Goal: Task Accomplishment & Management: Complete application form

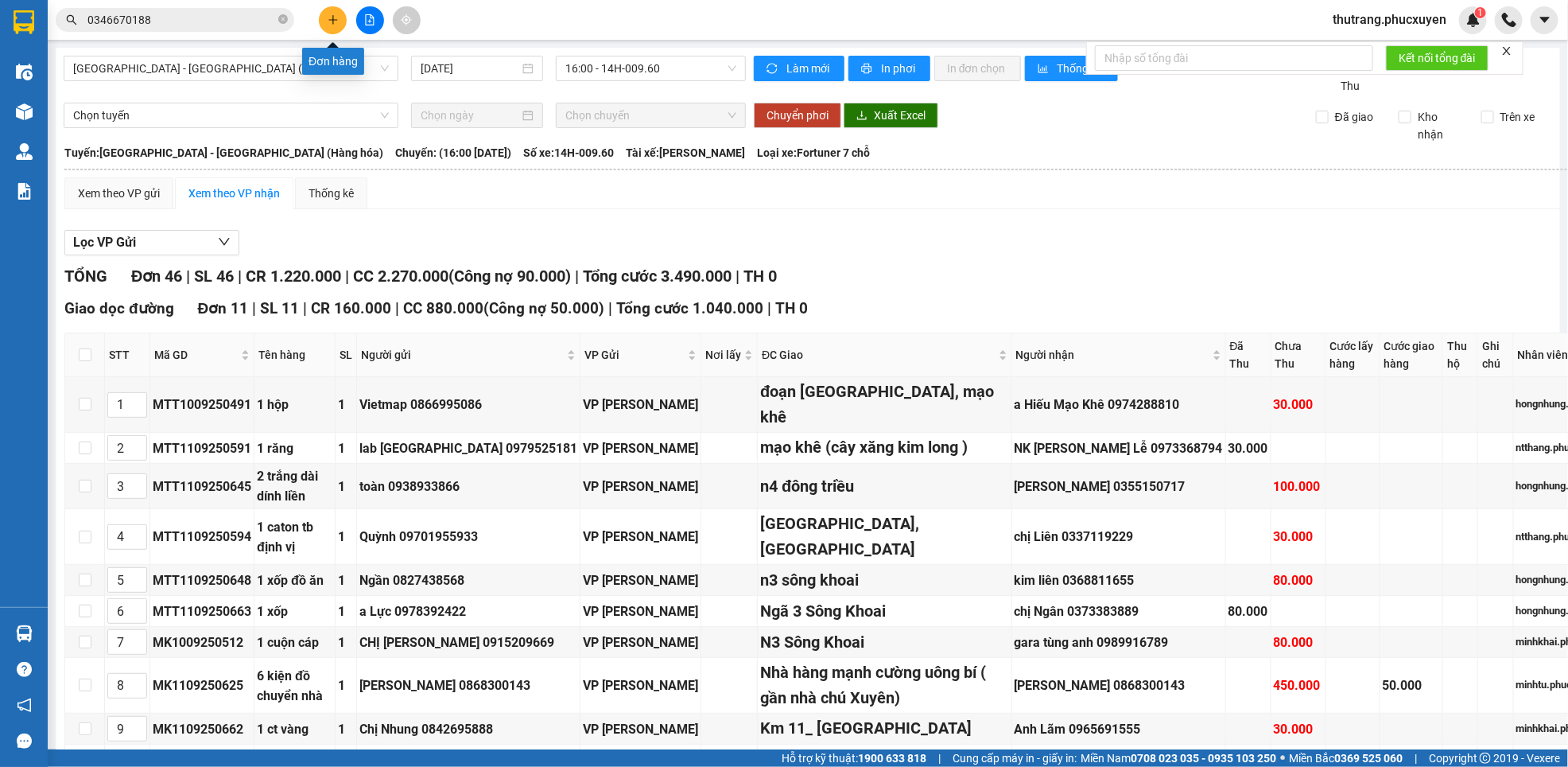
scroll to position [2624, 0]
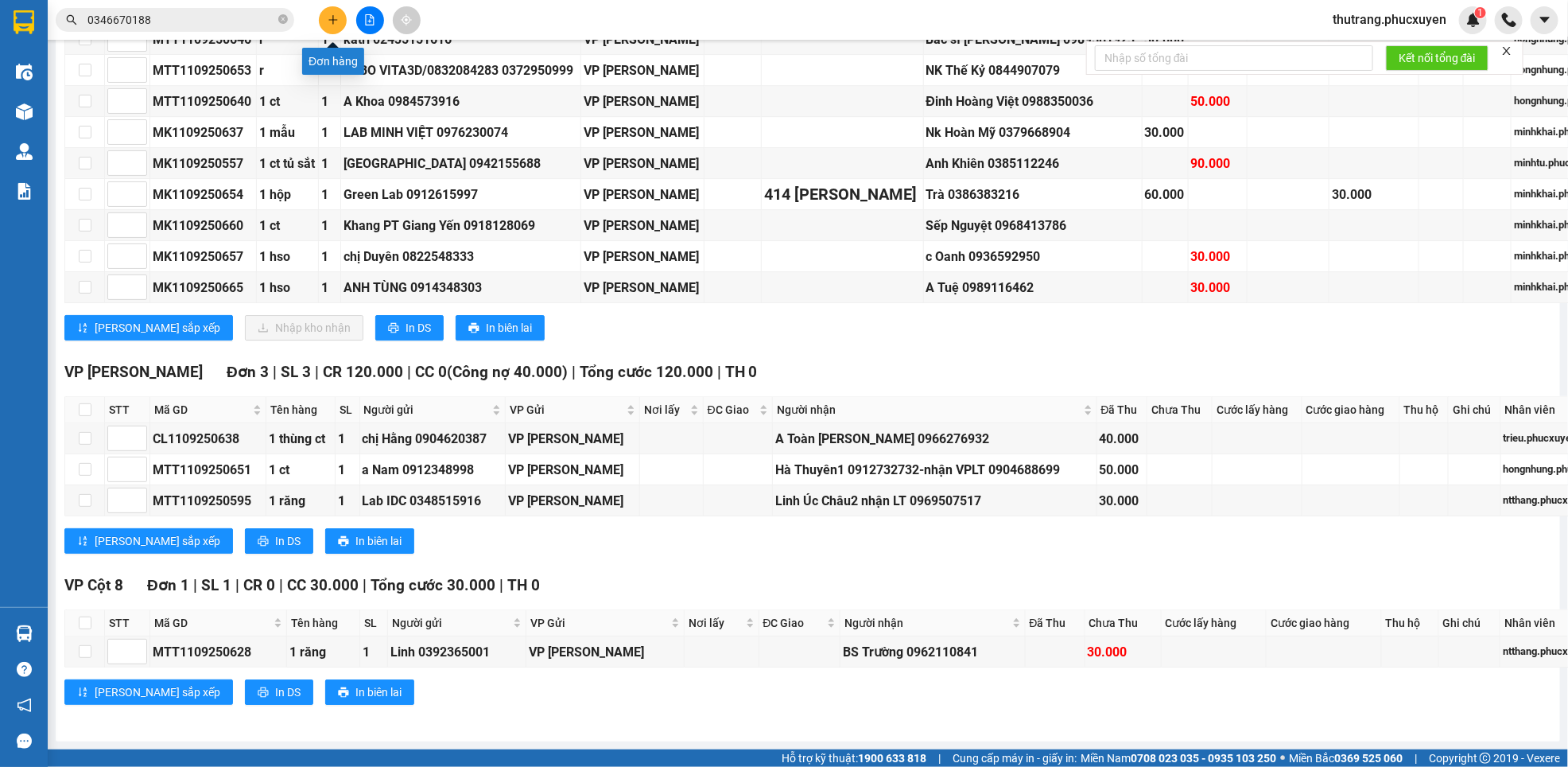
click at [336, 17] on icon "plus" at bounding box center [334, 20] width 11 height 11
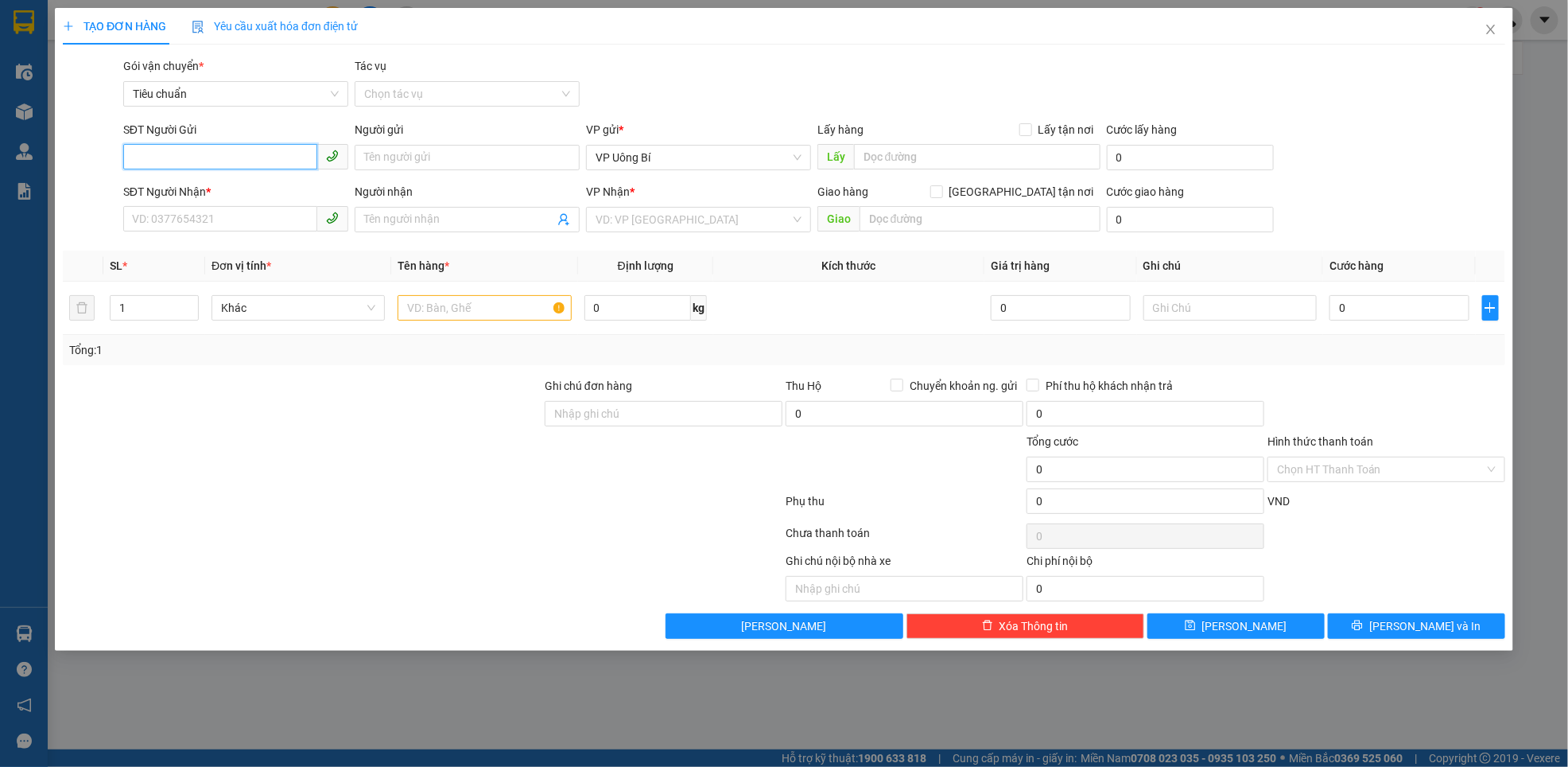
paste input "0327419719"
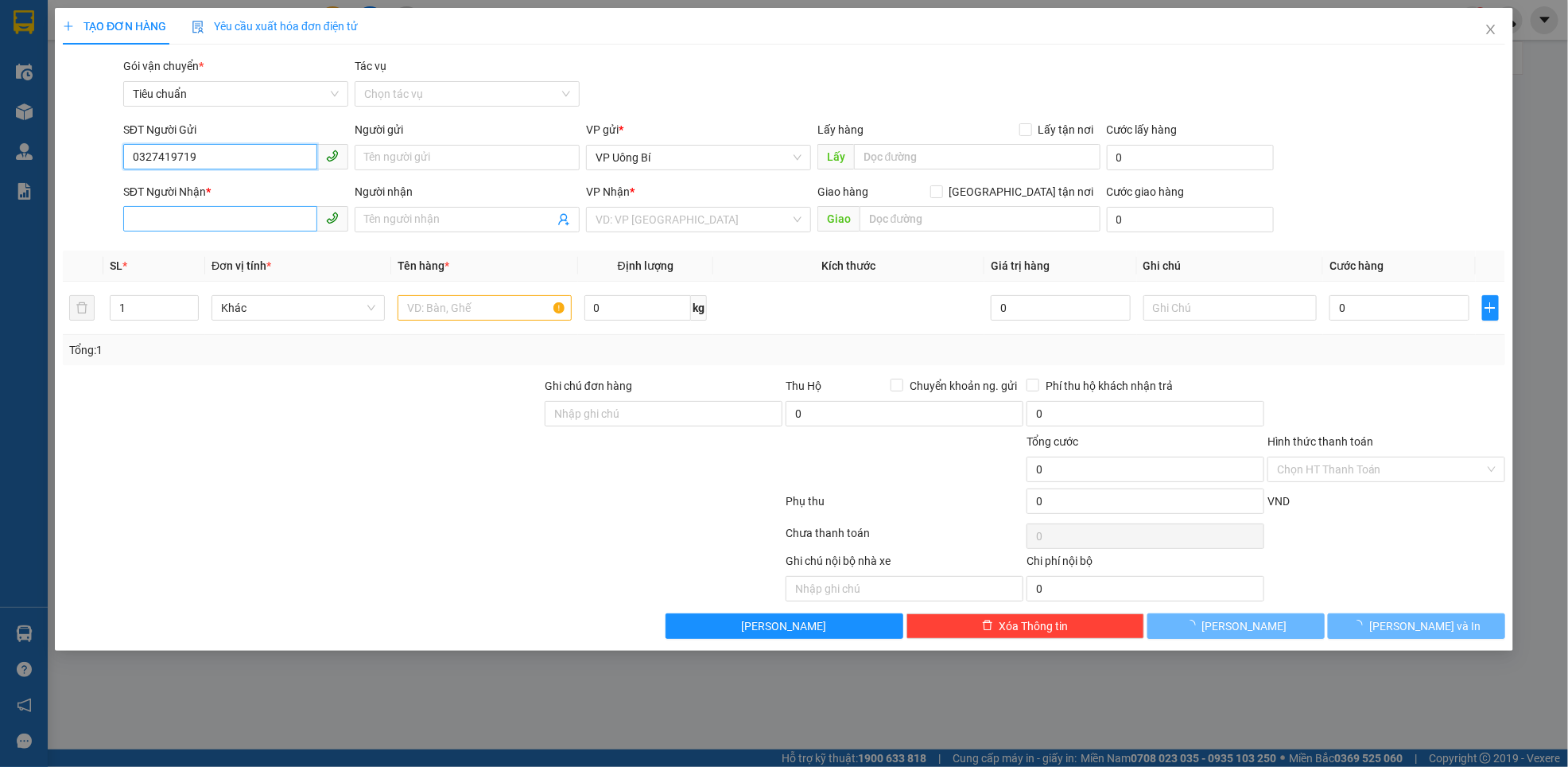
type input "0327419719"
click at [172, 220] on input "SĐT Người Nhận *" at bounding box center [220, 219] width 194 height 25
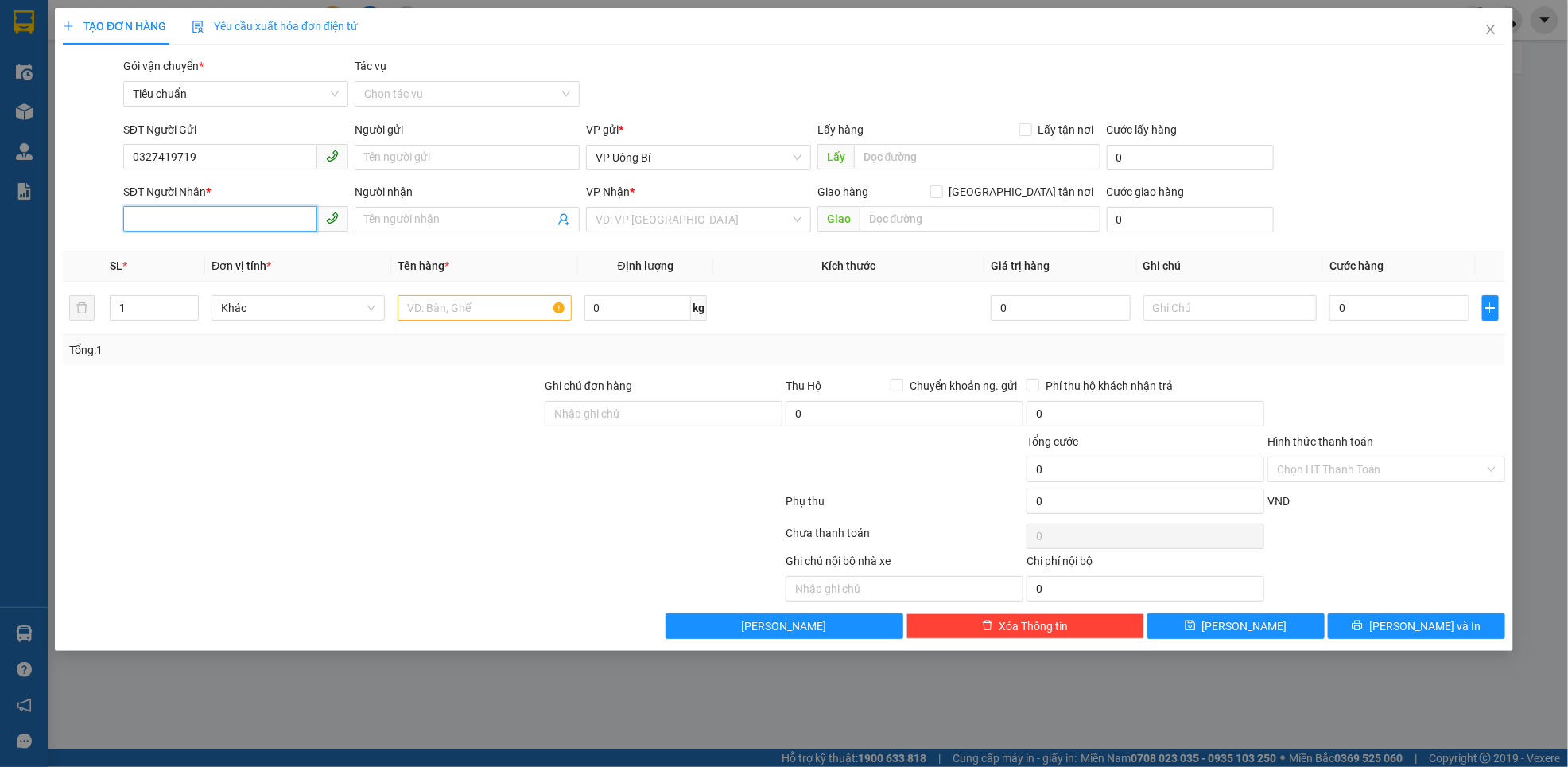
paste input "0327419719"
type input "0327419719"
click at [661, 227] on input "search" at bounding box center [693, 219] width 195 height 24
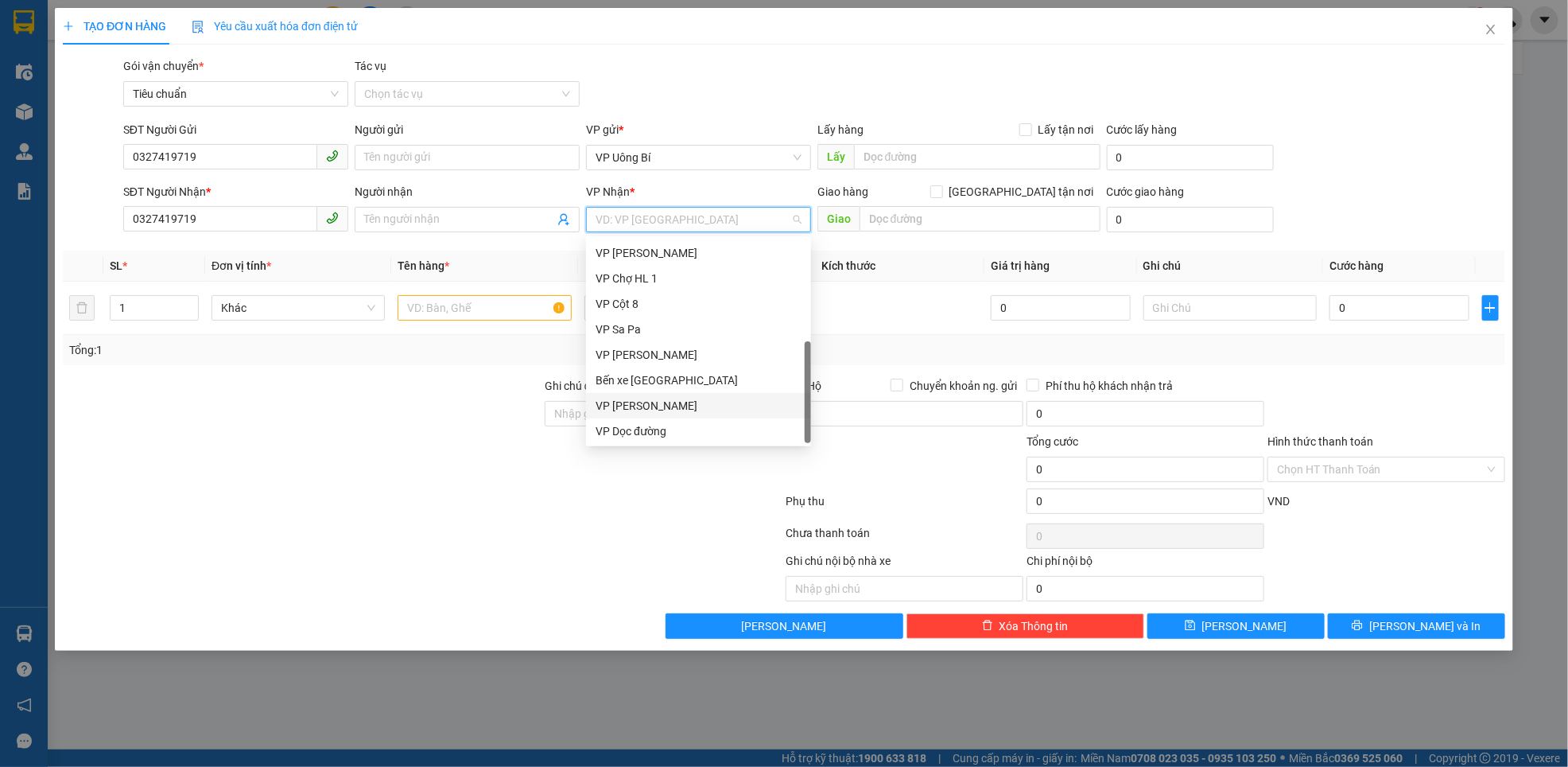
scroll to position [253, 0]
click at [659, 432] on div "VP Dọc đường" at bounding box center [698, 431] width 206 height 18
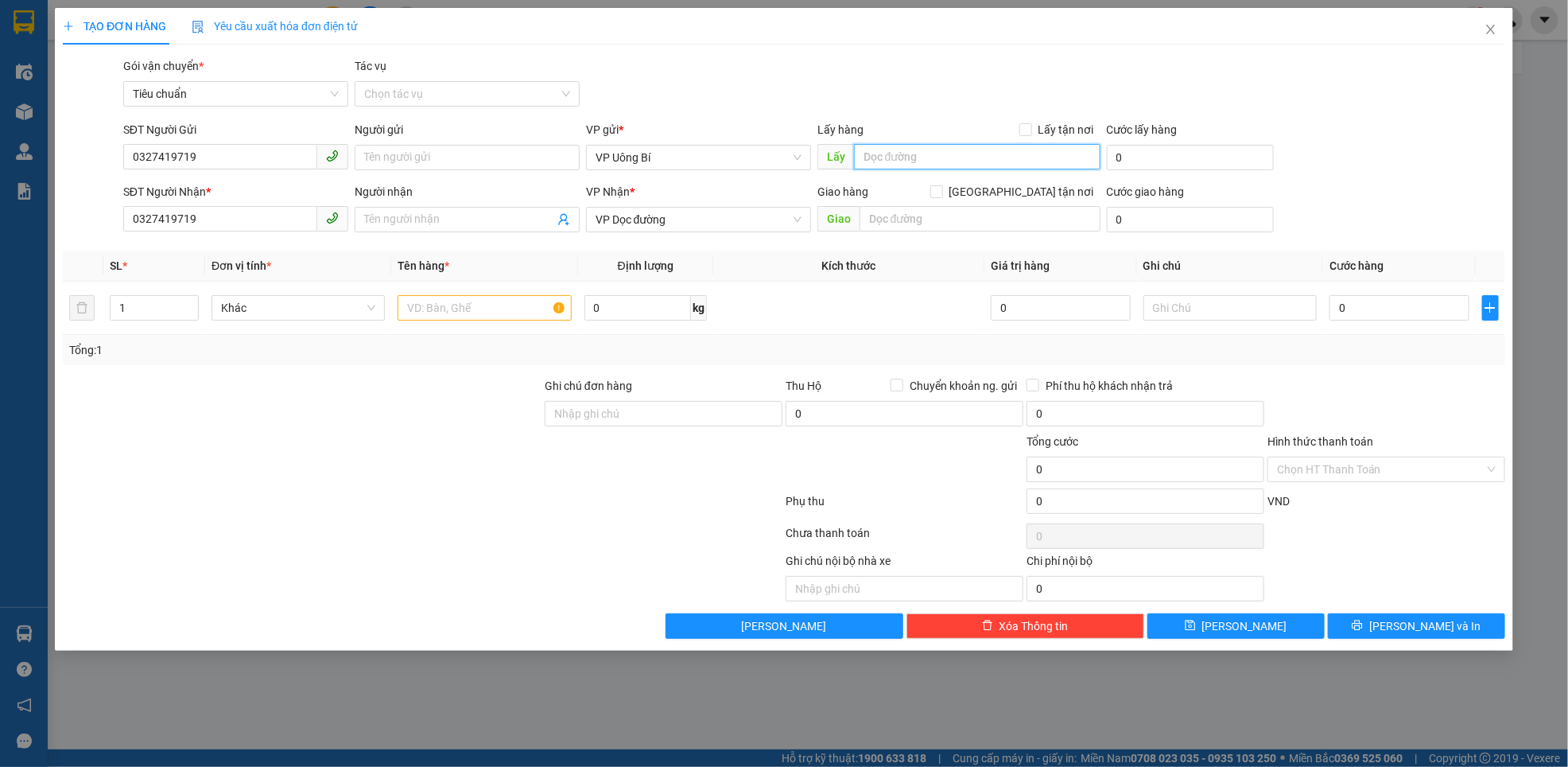
click at [946, 155] on input "text" at bounding box center [977, 156] width 247 height 25
type input "lu"
click at [915, 218] on input "text" at bounding box center [980, 219] width 241 height 25
type input "km 11 [GEOGRAPHIC_DATA]"
click at [502, 308] on input "text" at bounding box center [484, 307] width 173 height 25
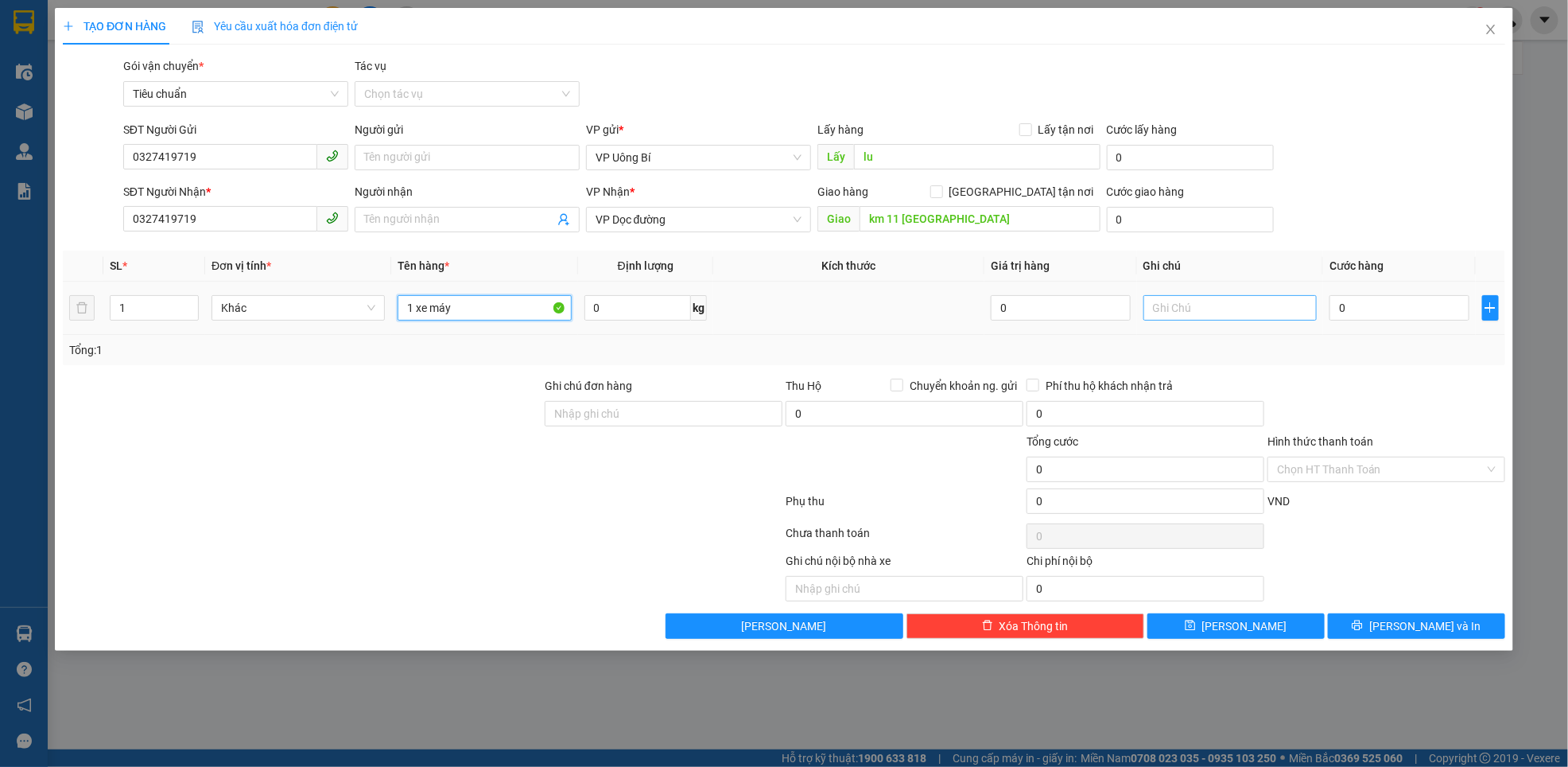
type input "1 xe máy"
click at [1193, 303] on input "text" at bounding box center [1231, 307] width 173 height 25
type input "hàng kèm khách"
click at [1400, 311] on input "0" at bounding box center [1399, 307] width 140 height 25
type input "6"
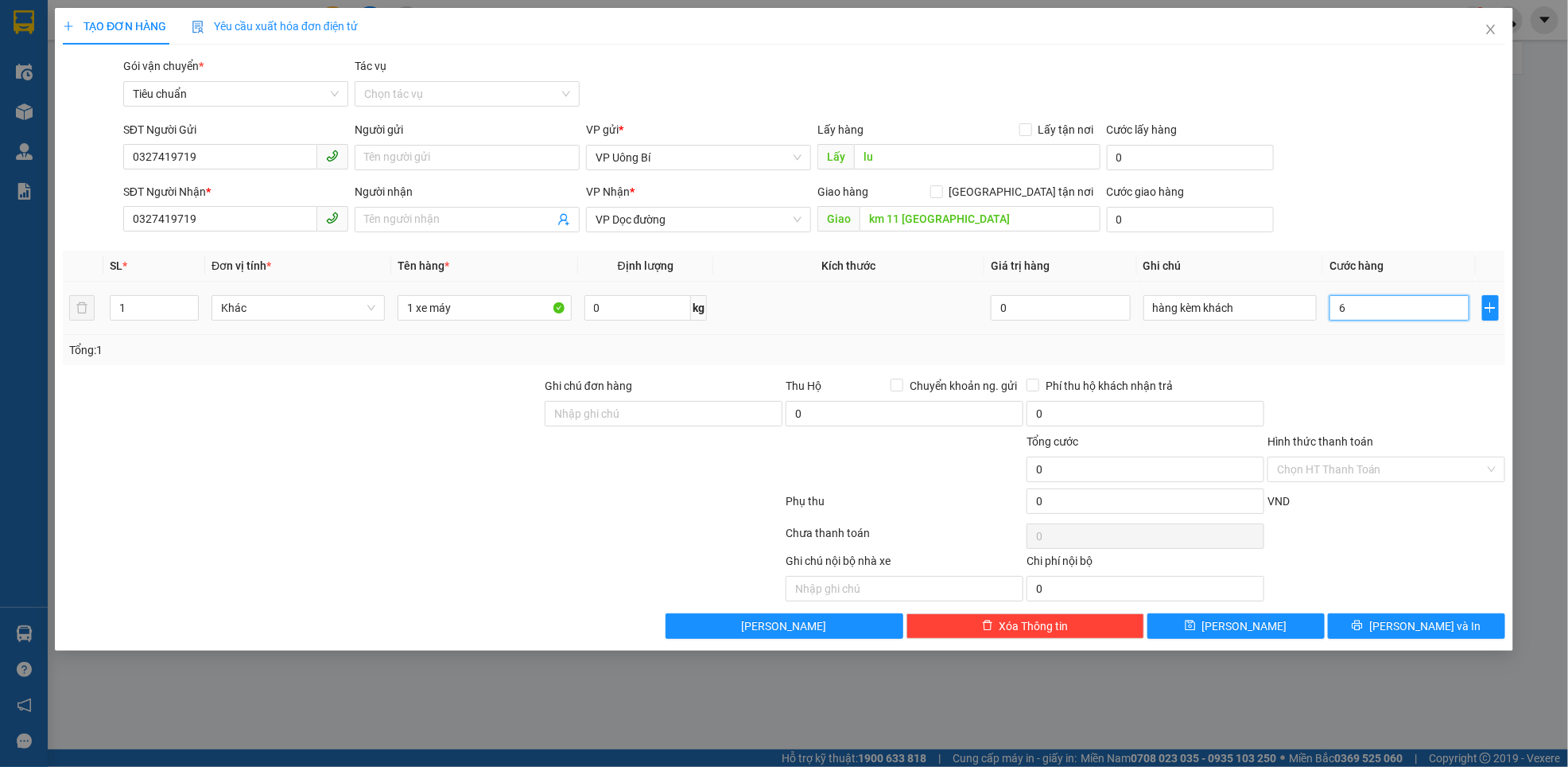
type input "6"
type input "60"
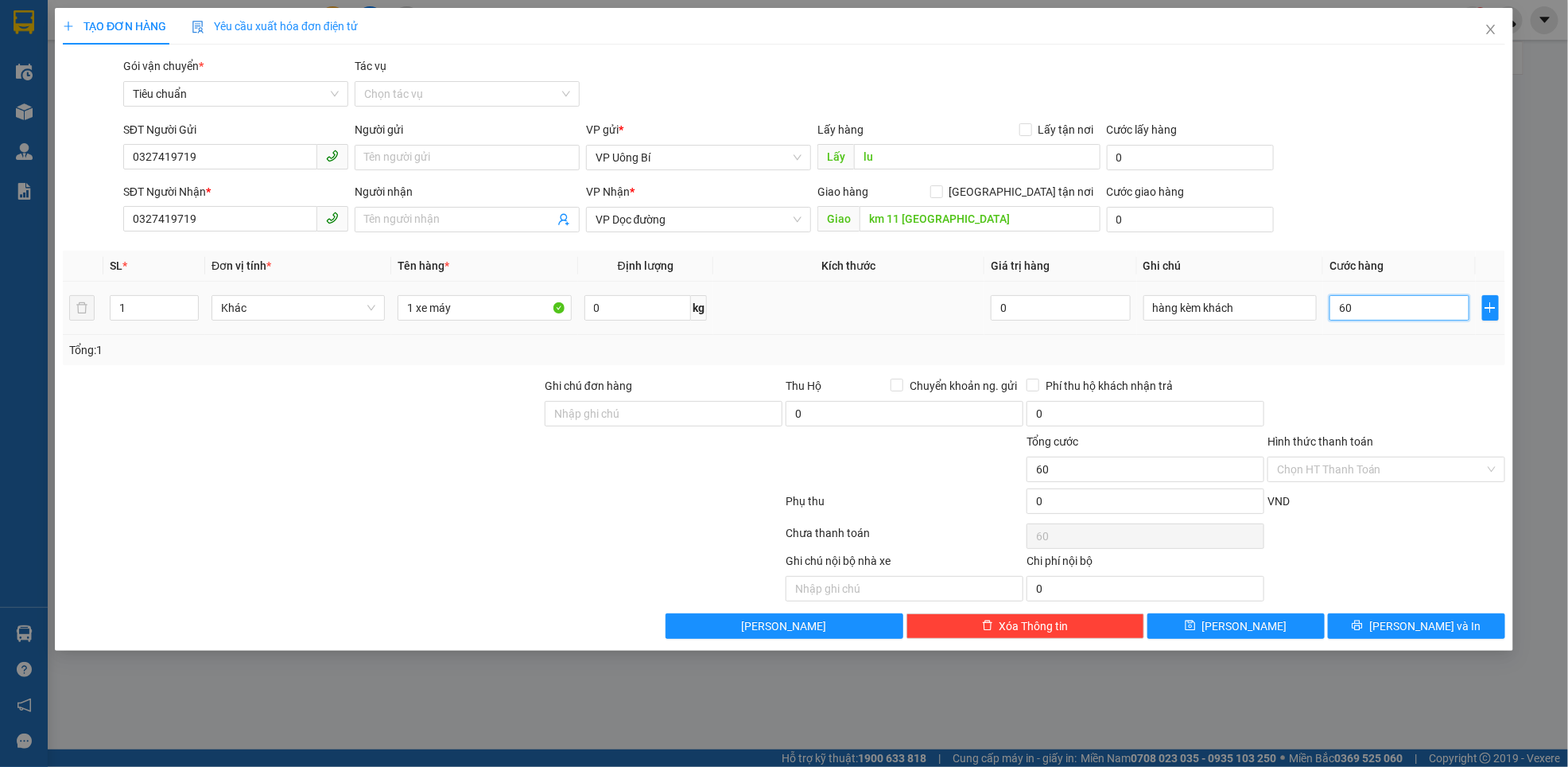
type input "600"
type input "600.000"
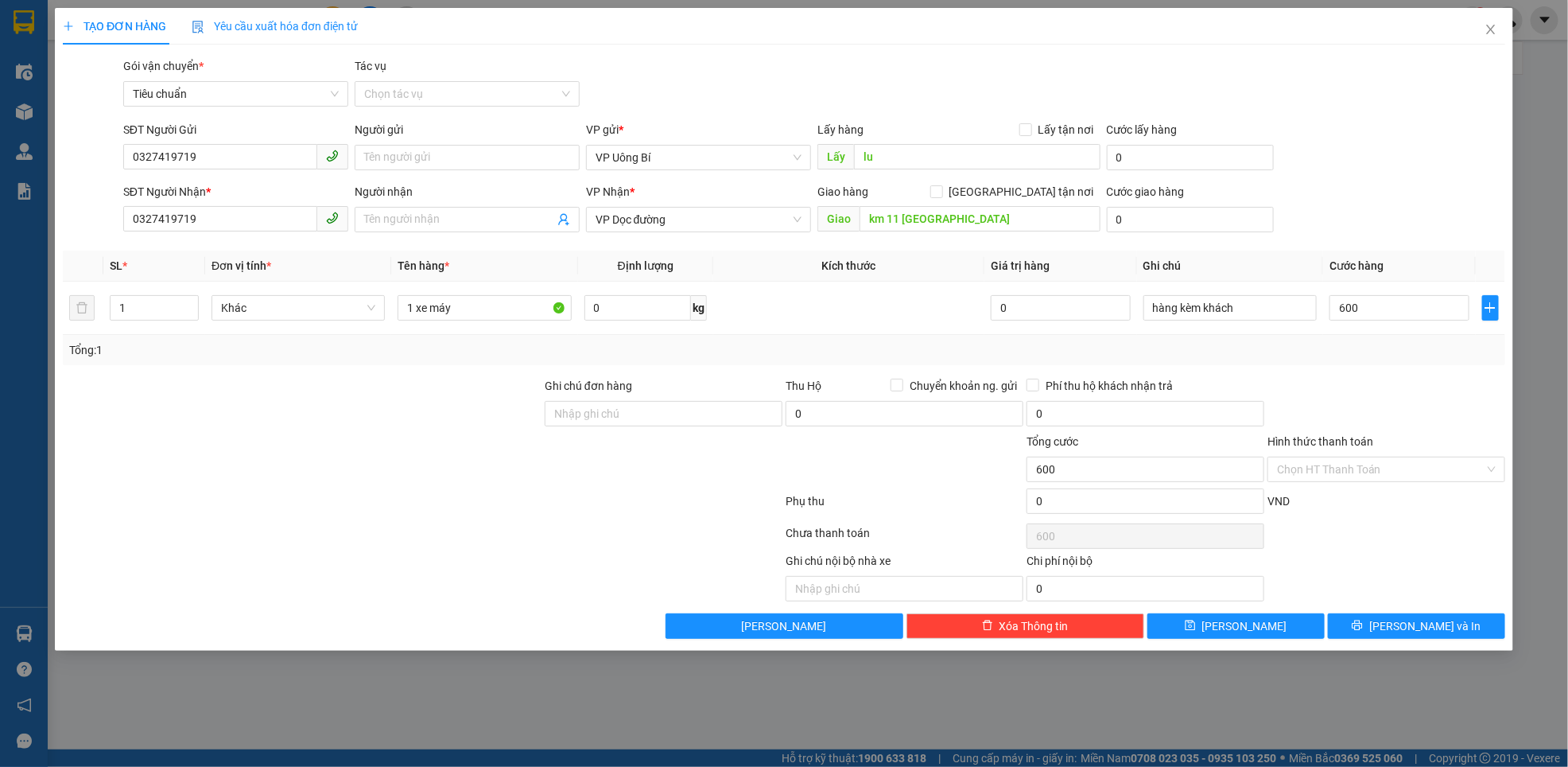
type input "600.000"
click at [1381, 370] on div "Transit Pickup Surcharge Ids Transit Deliver Surcharge Ids Transit Deliver Surc…" at bounding box center [784, 348] width 1443 height 581
click at [1280, 629] on button "[PERSON_NAME]" at bounding box center [1236, 626] width 177 height 25
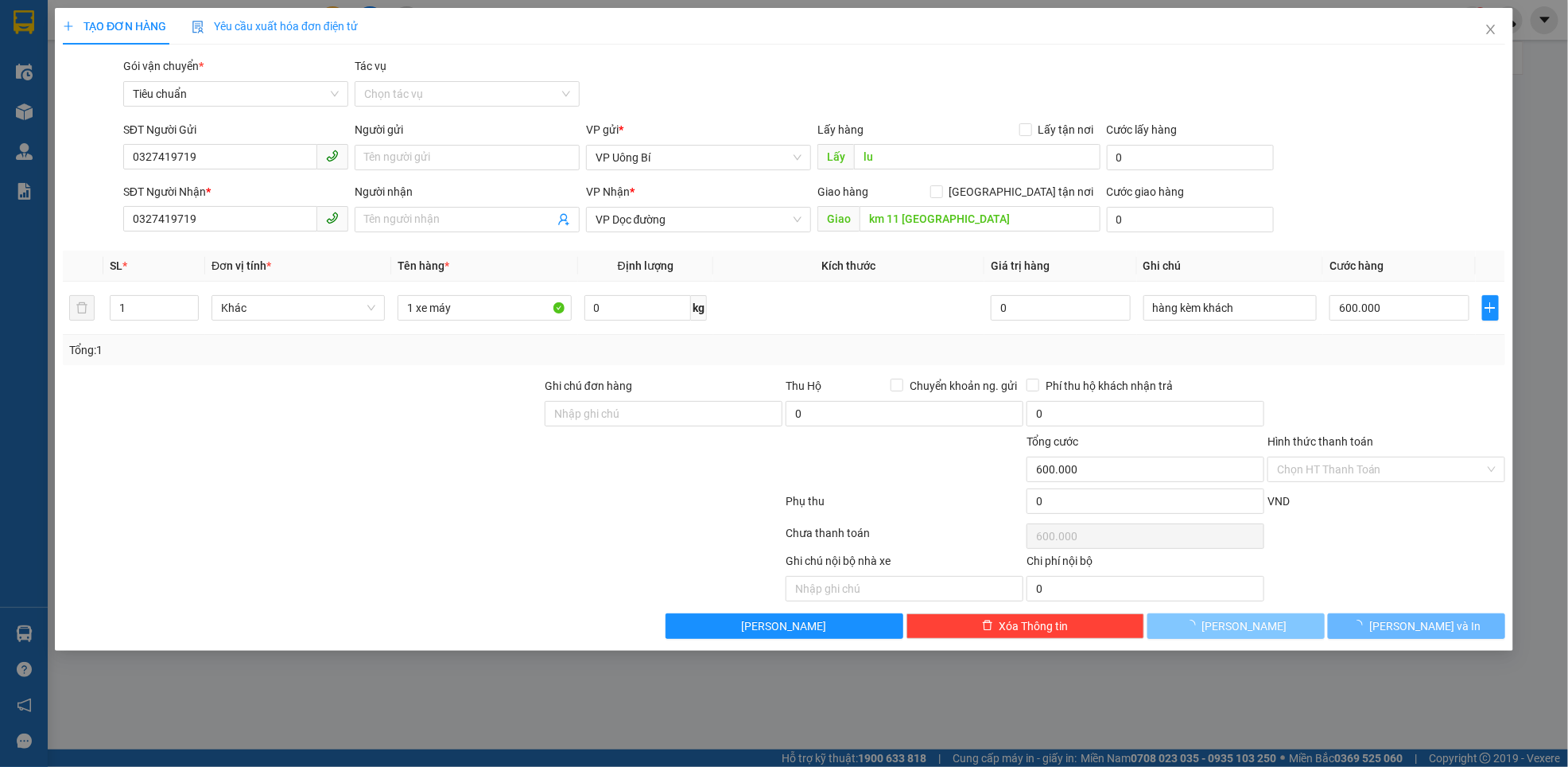
type input "0"
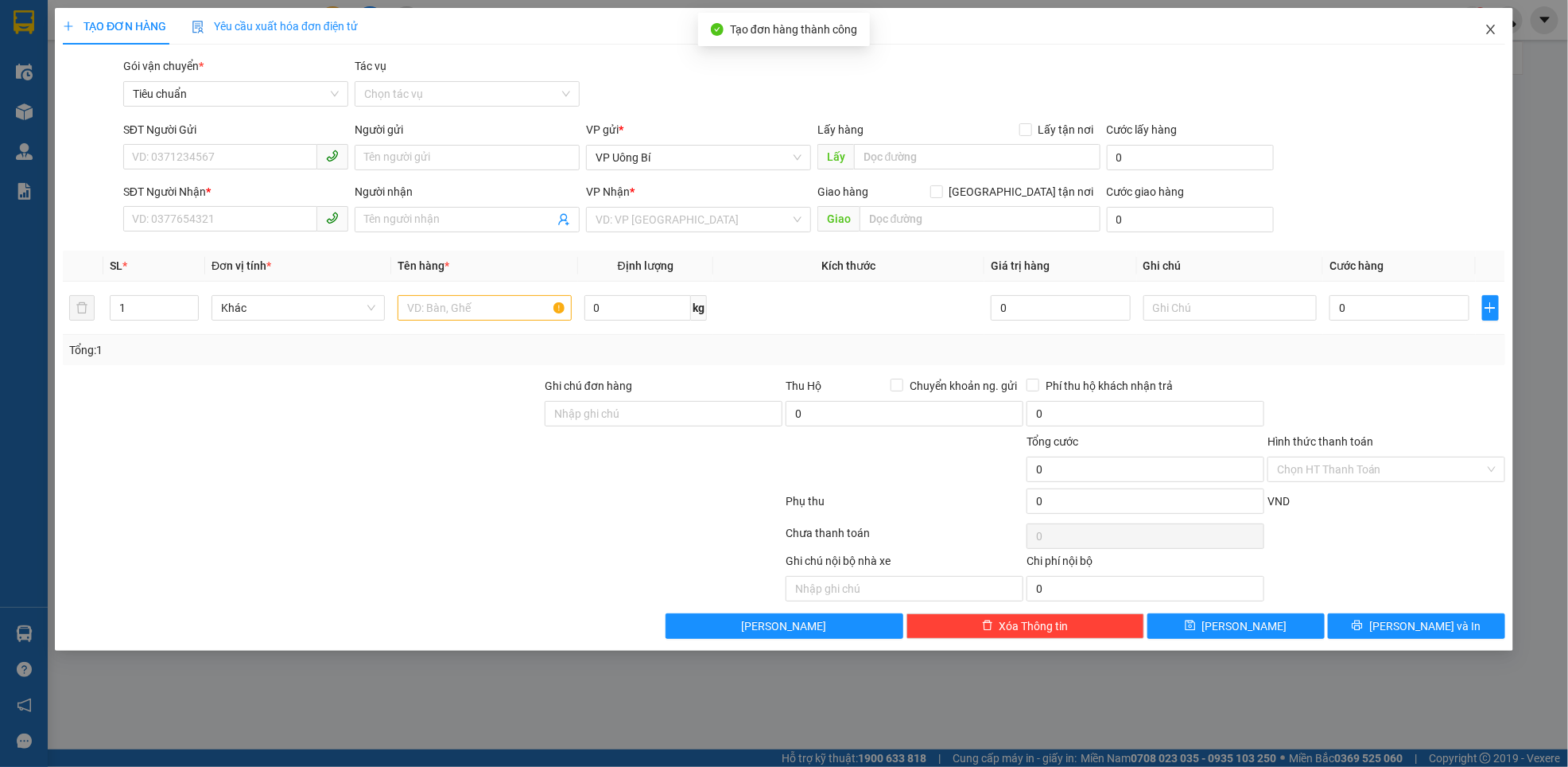
click at [1492, 27] on icon "close" at bounding box center [1492, 29] width 13 height 13
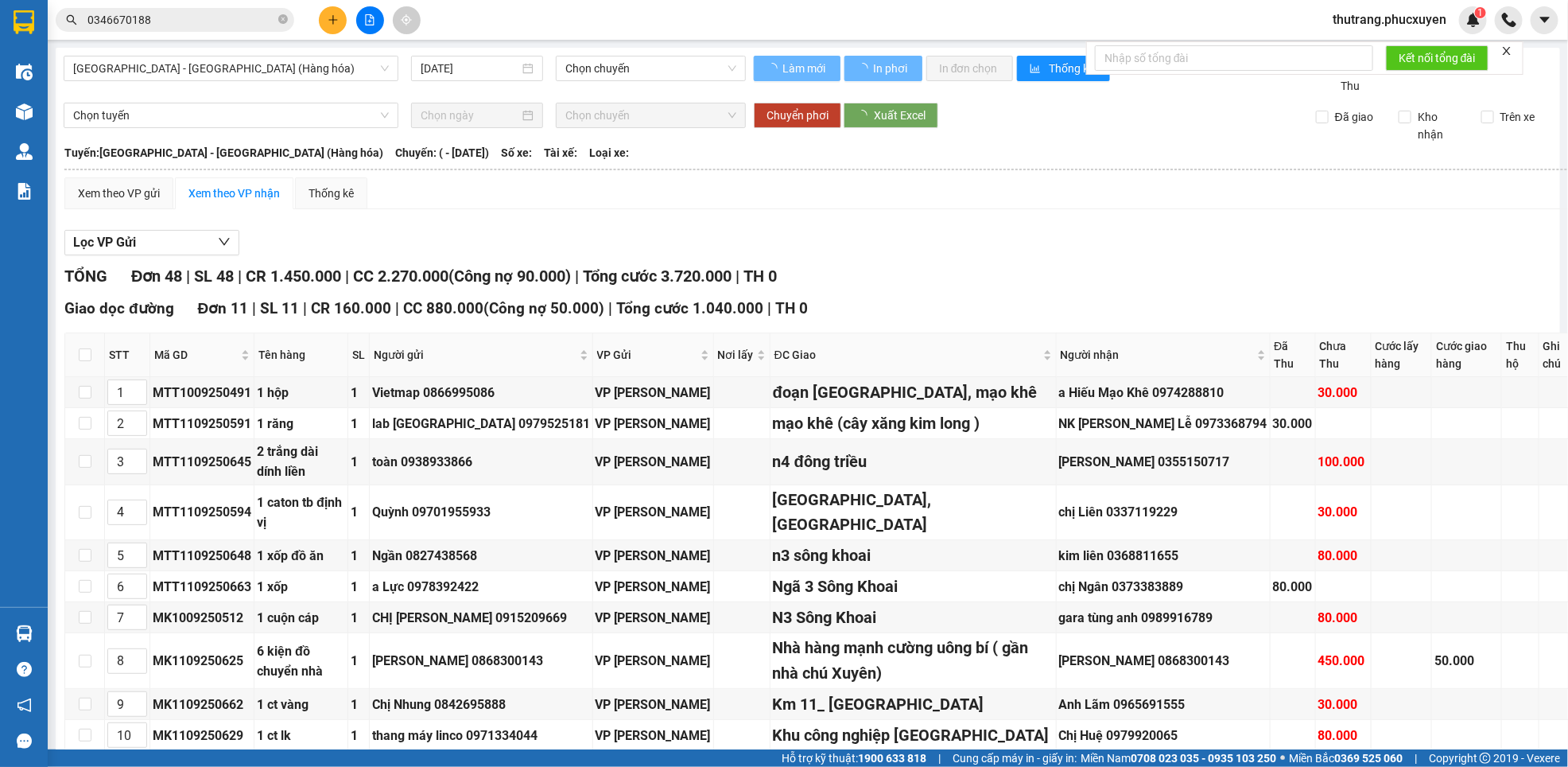
click at [15, 101] on div at bounding box center [24, 112] width 28 height 28
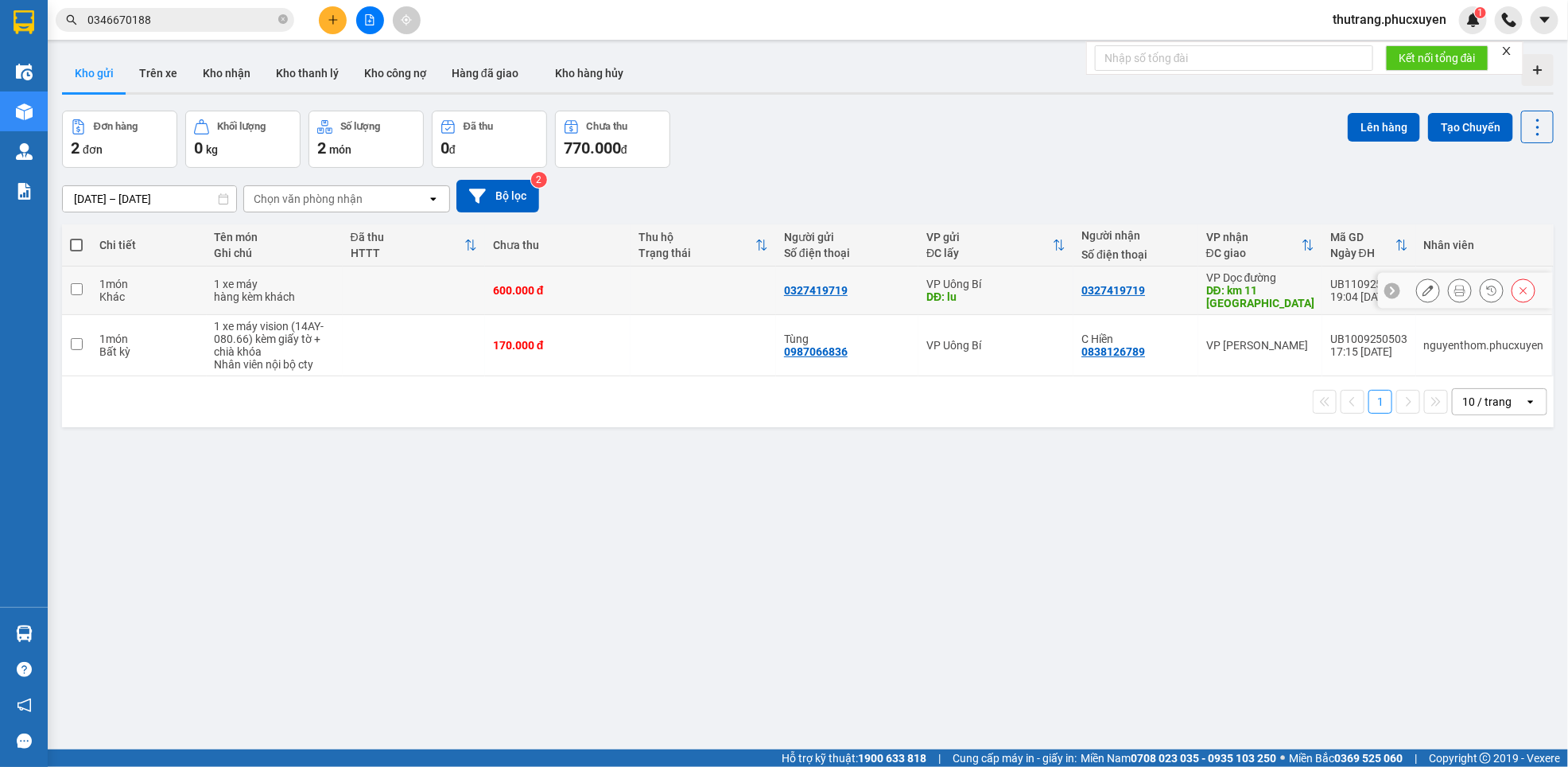
click at [592, 288] on div "600.000 đ" at bounding box center [558, 290] width 130 height 13
checkbox input "true"
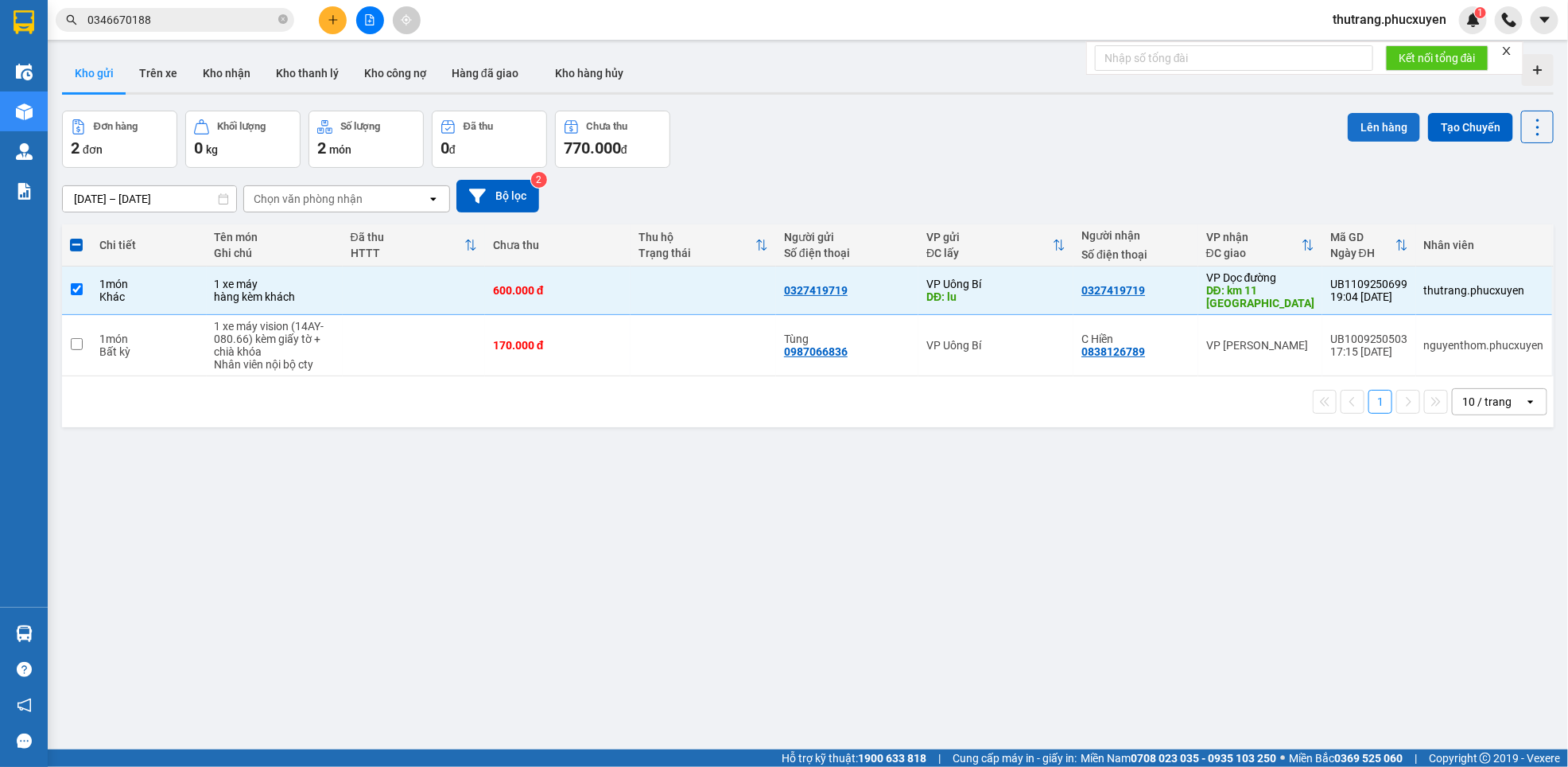
click at [1353, 124] on button "Lên hàng" at bounding box center [1384, 127] width 73 height 28
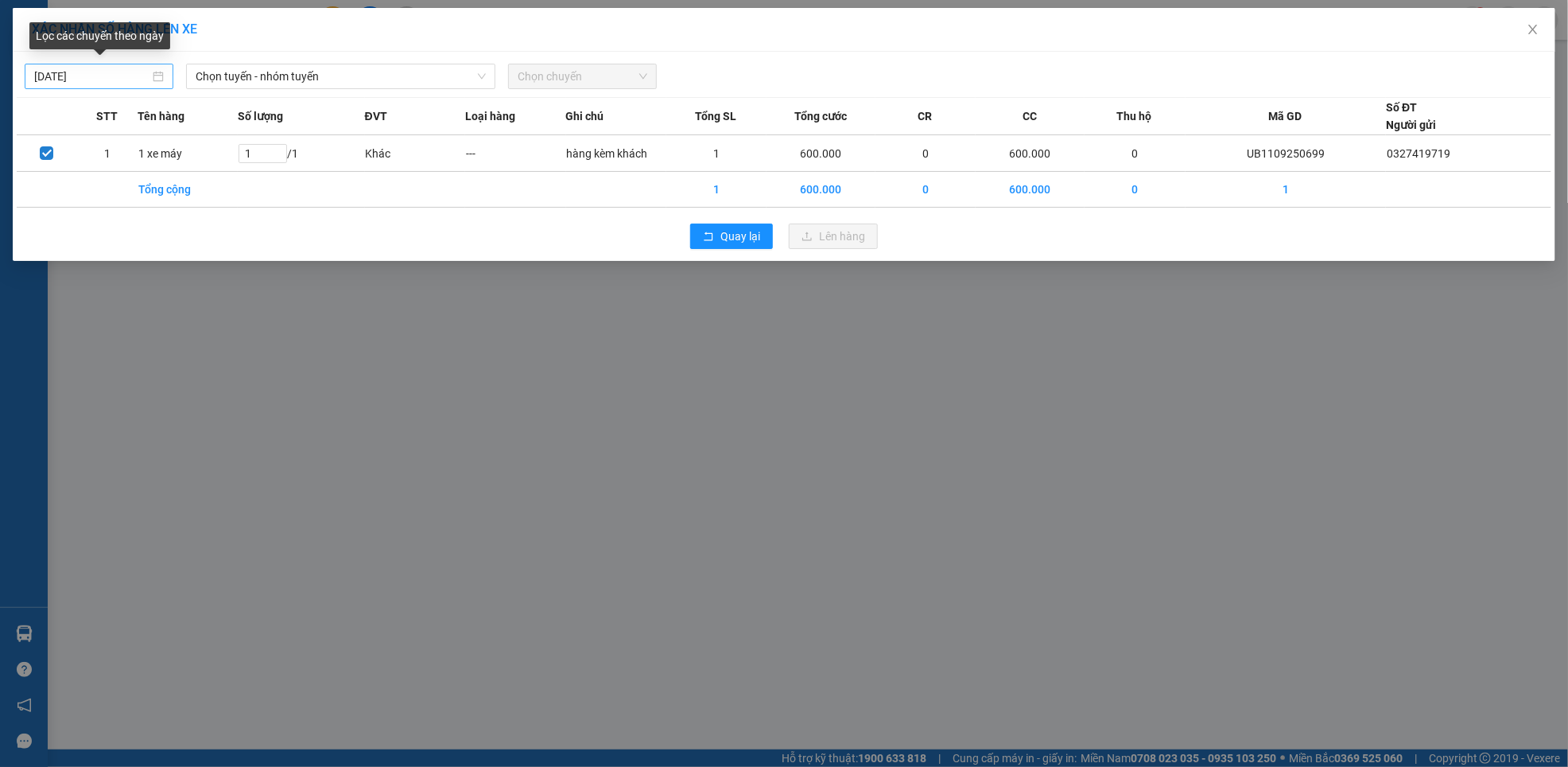
click at [157, 74] on div "[DATE]" at bounding box center [99, 76] width 130 height 18
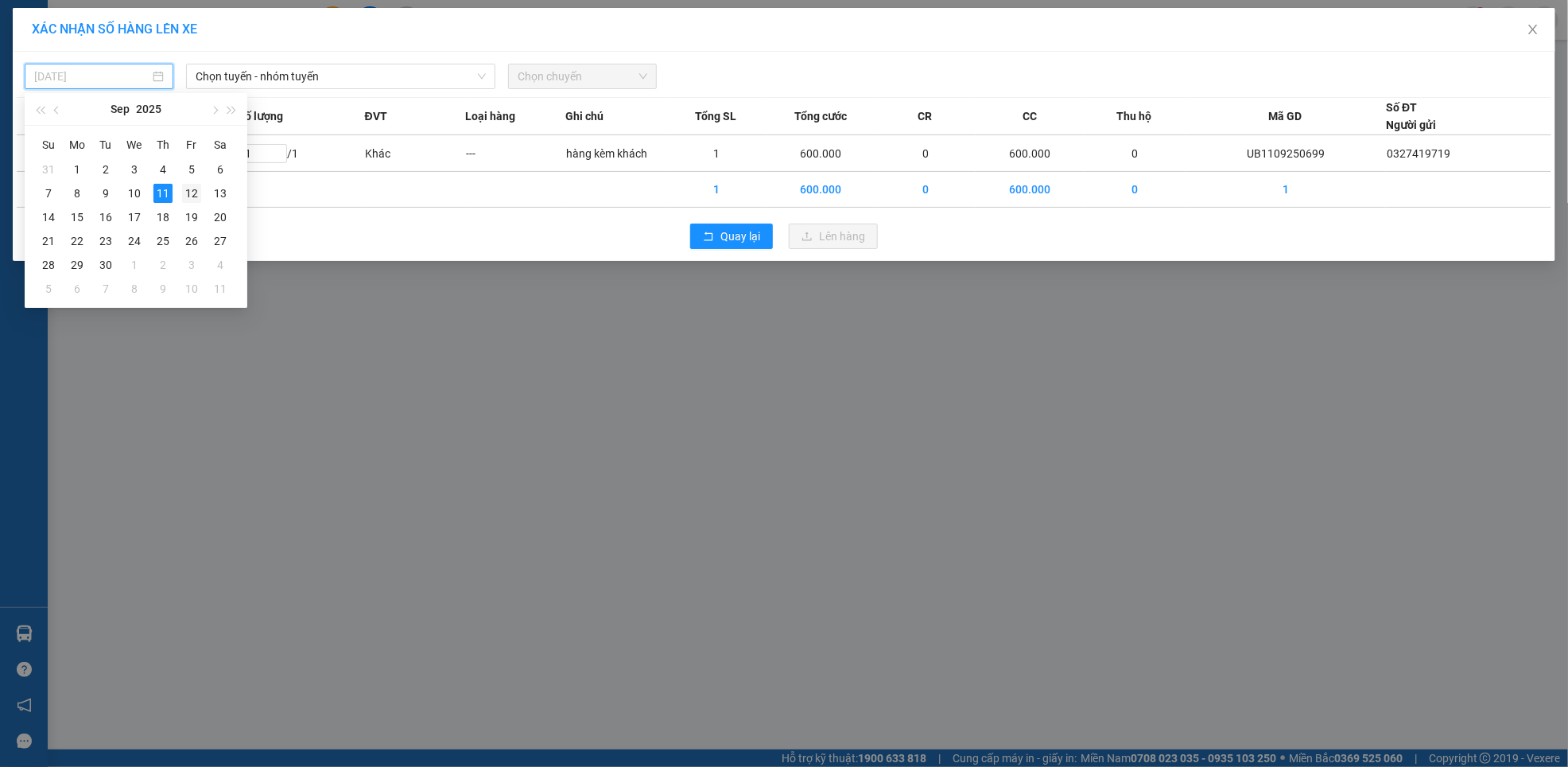
click at [191, 188] on div "12" at bounding box center [191, 193] width 19 height 19
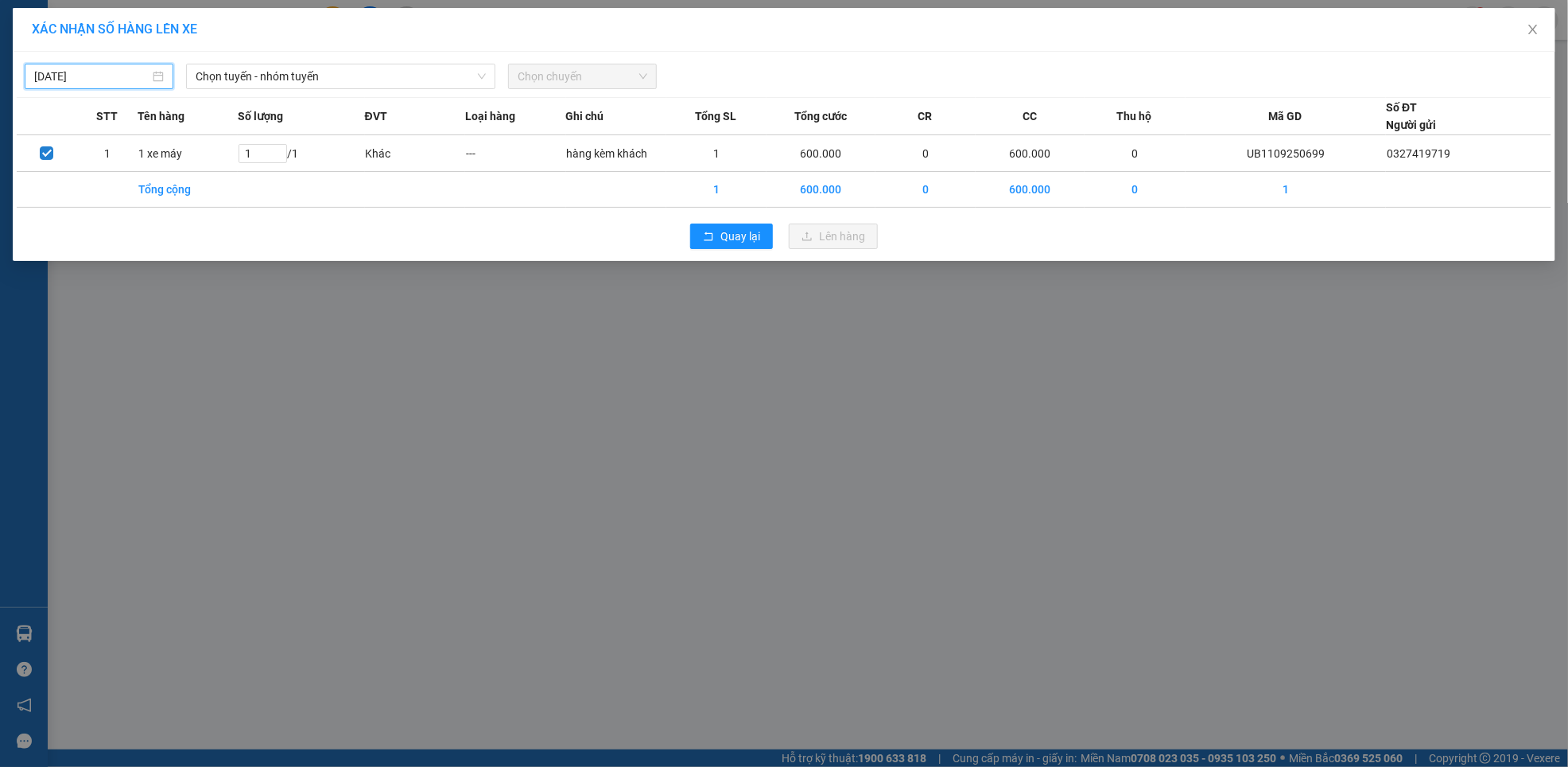
type input "[DATE]"
click at [342, 73] on span "Chọn tuyến - nhóm tuyến" at bounding box center [341, 75] width 291 height 24
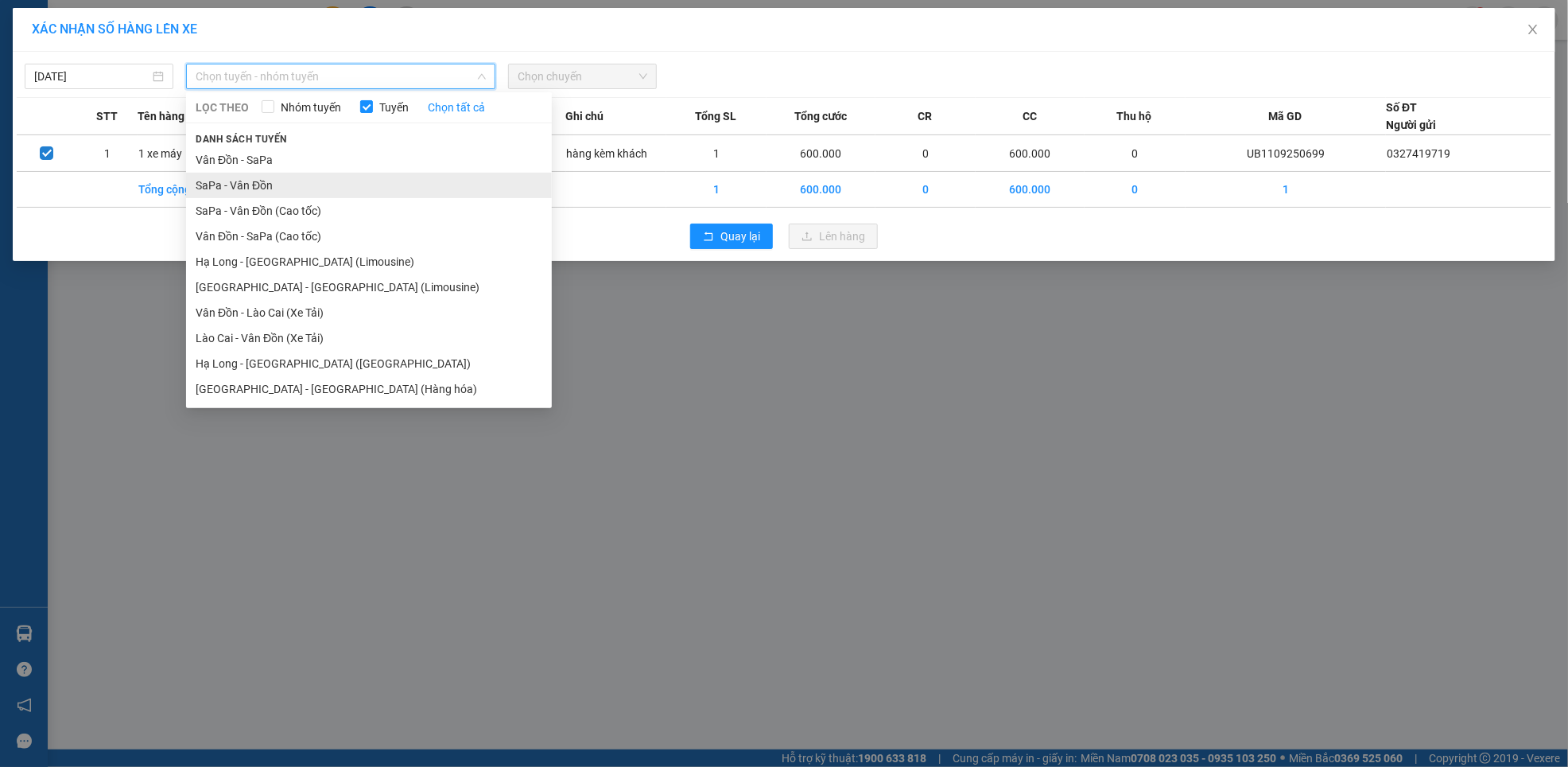
click at [255, 186] on li "SaPa - Vân Đồn" at bounding box center [368, 185] width 366 height 25
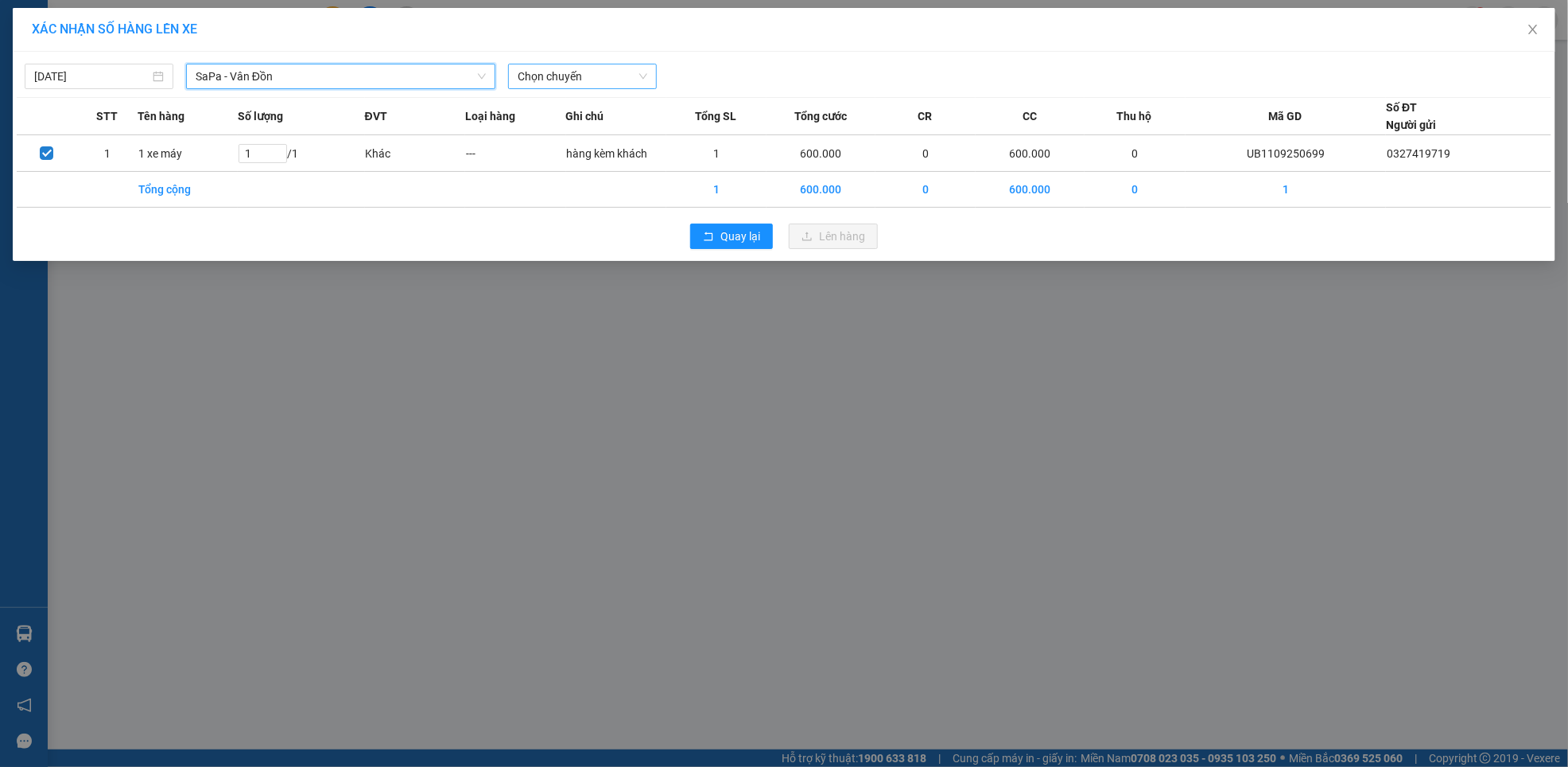
click at [587, 73] on span "Chọn chuyến" at bounding box center [582, 75] width 130 height 24
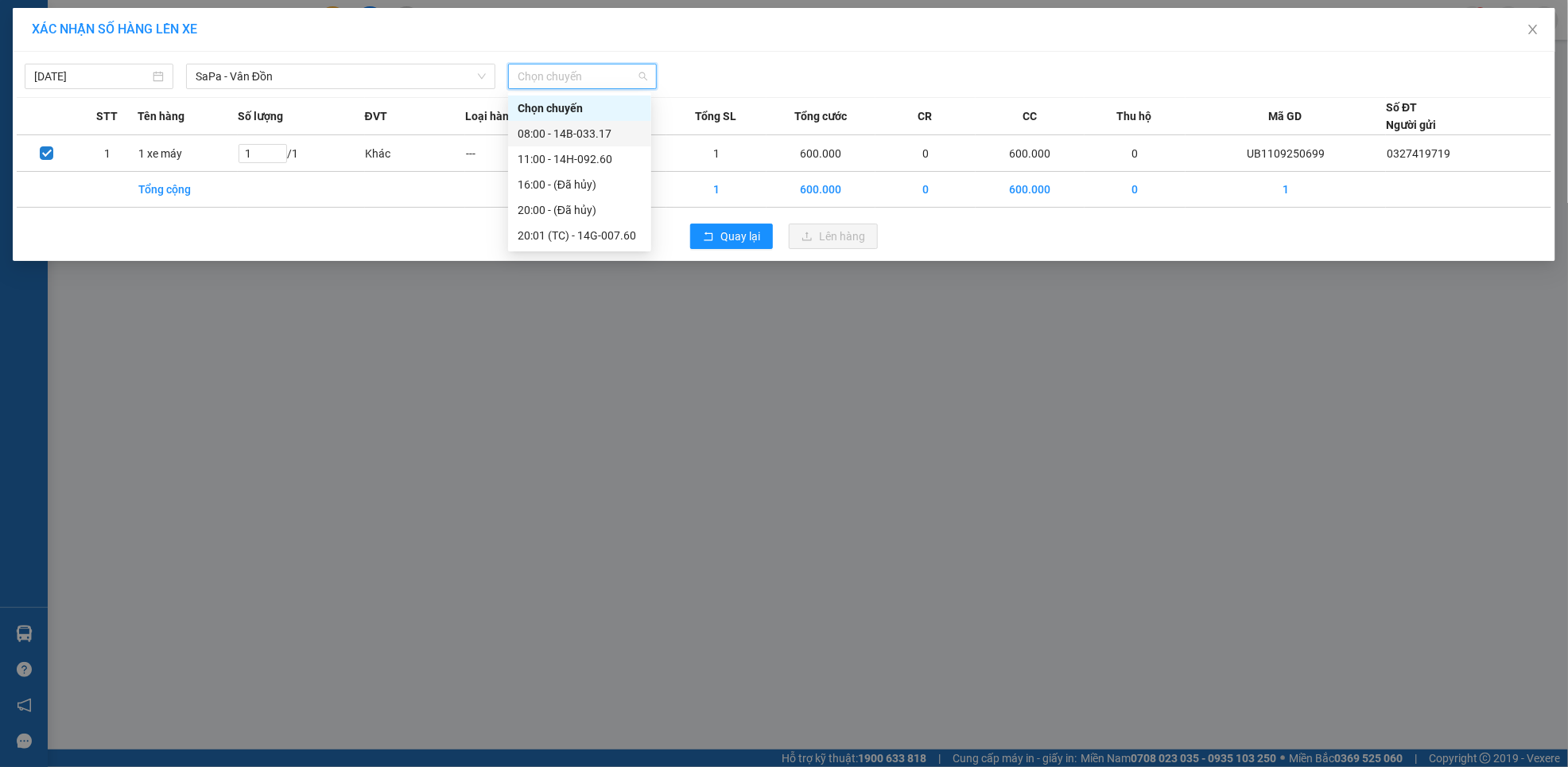
click at [553, 134] on div "08:00 - 14B-033.17" at bounding box center [580, 134] width 124 height 18
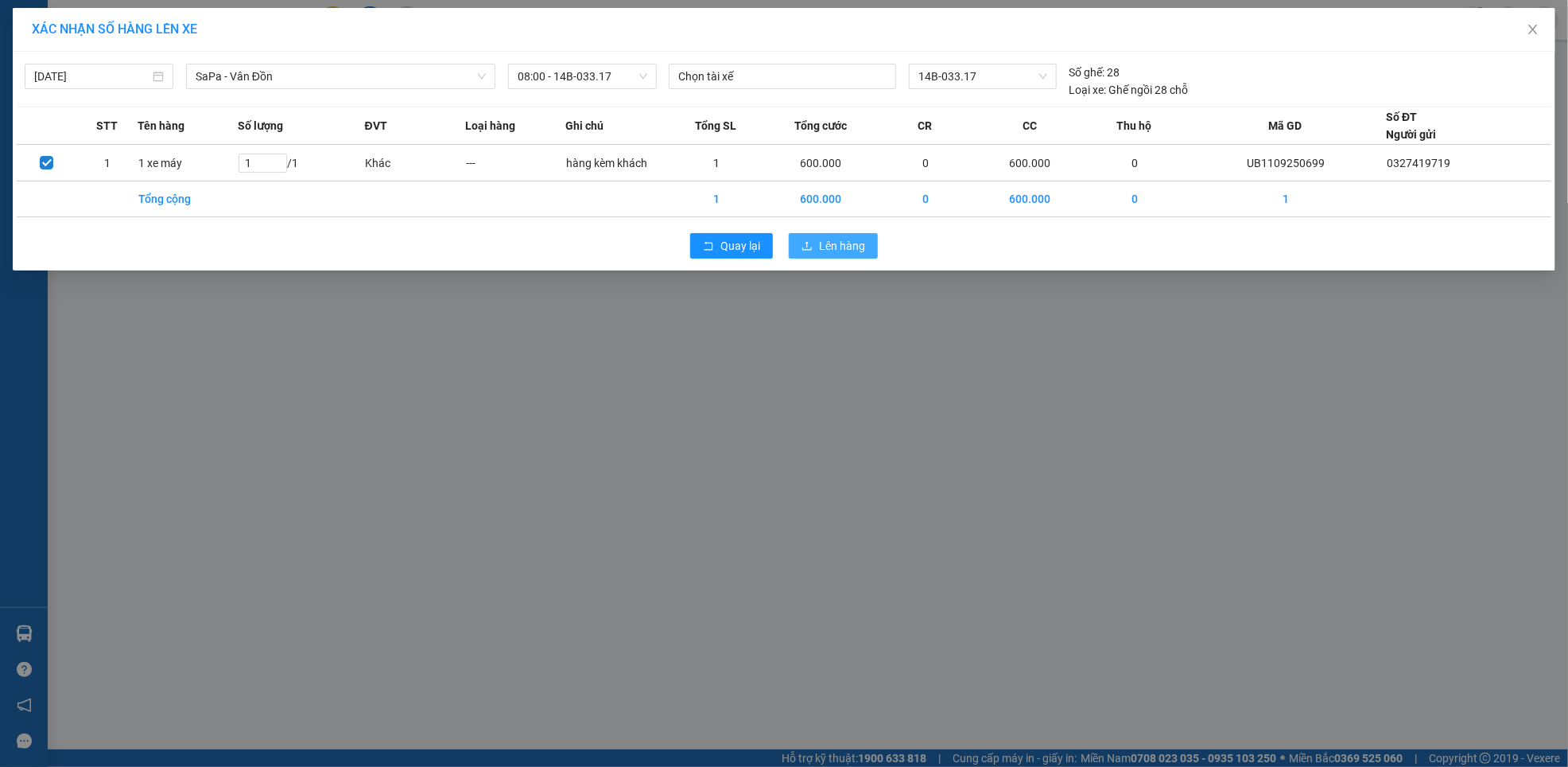
click at [840, 249] on span "Lên hàng" at bounding box center [841, 246] width 46 height 18
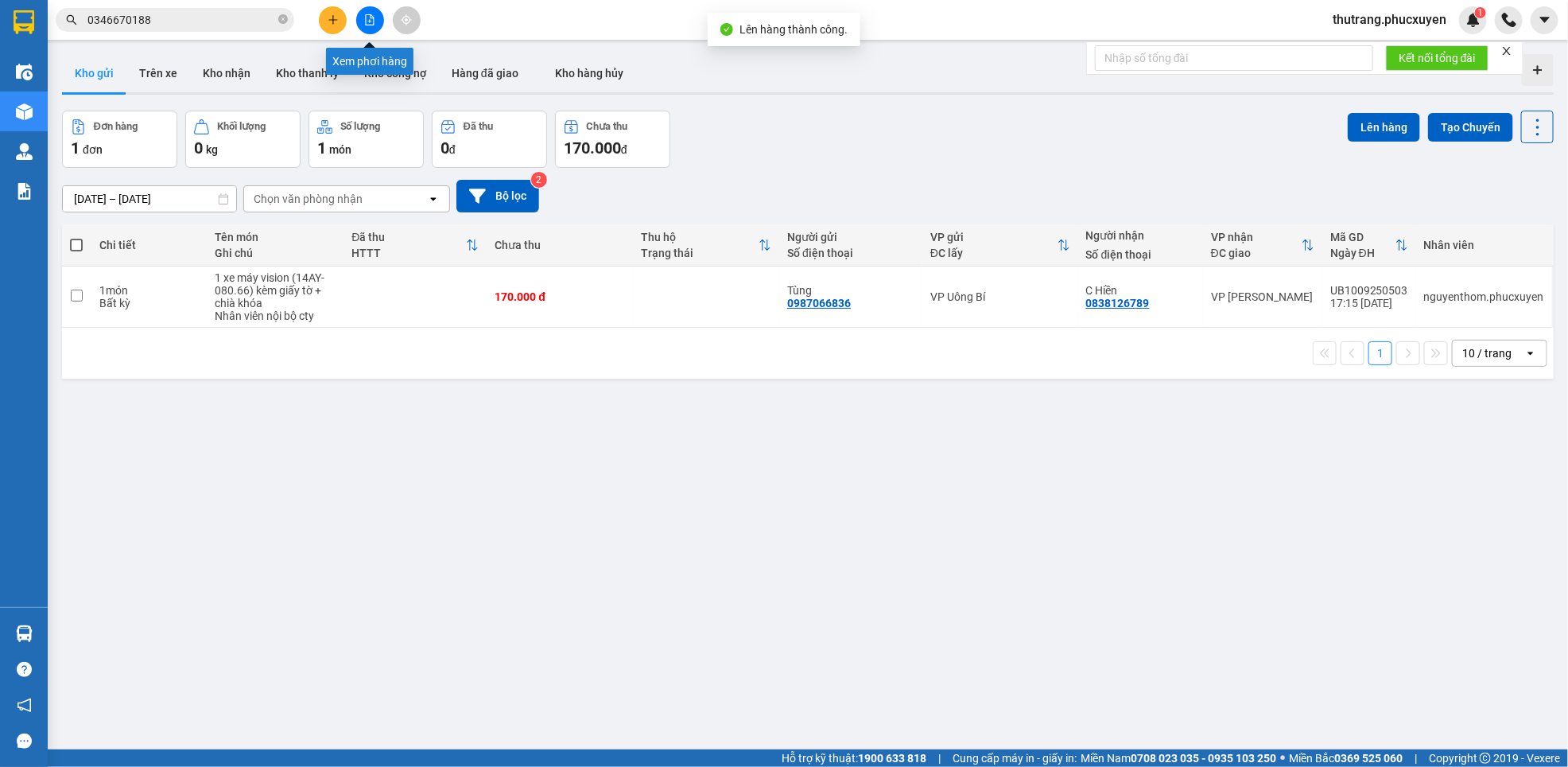
click at [373, 20] on icon "file-add" at bounding box center [369, 20] width 8 height 11
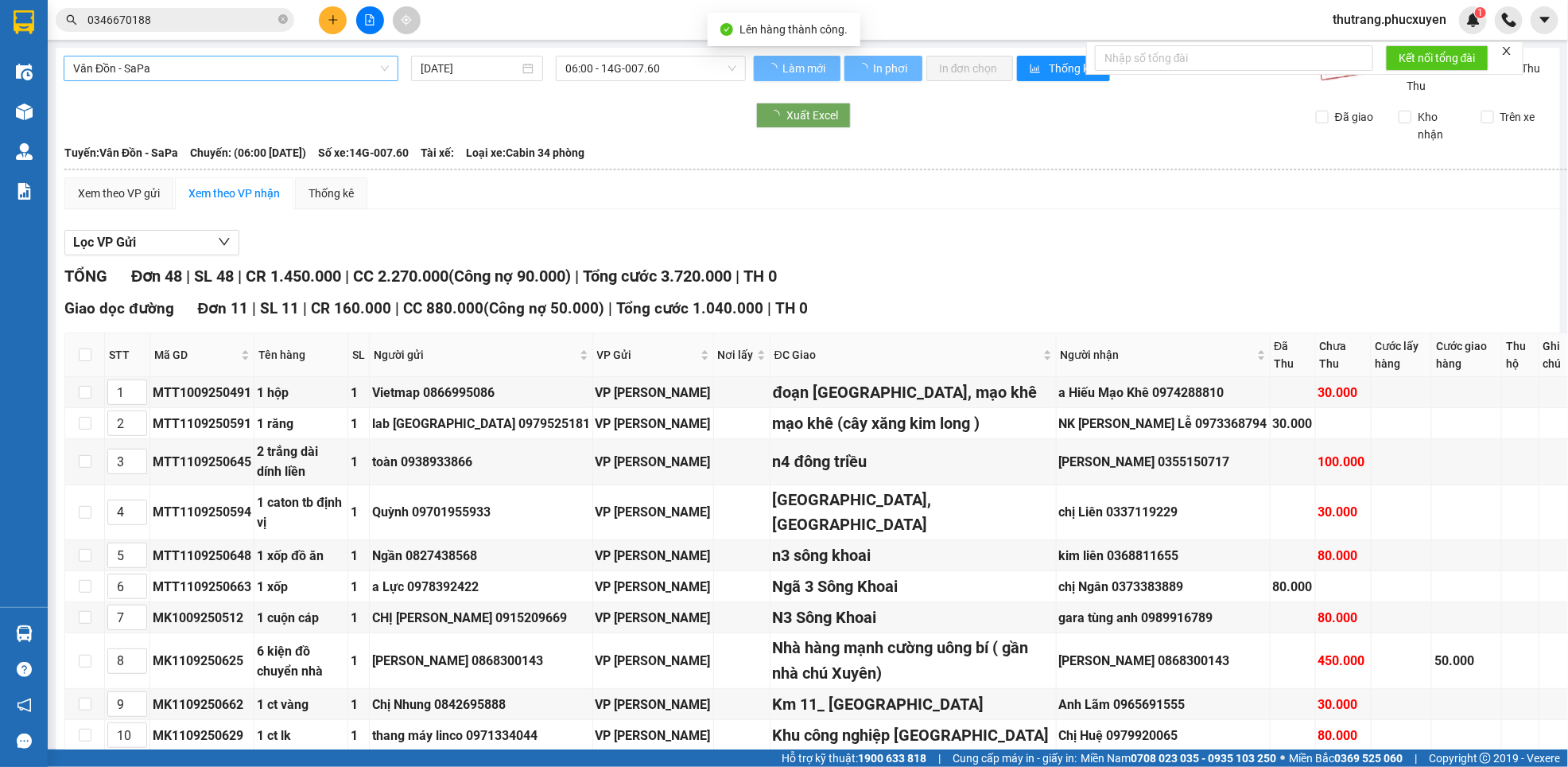
click at [179, 69] on span "Vân Đồn - SaPa" at bounding box center [231, 68] width 316 height 24
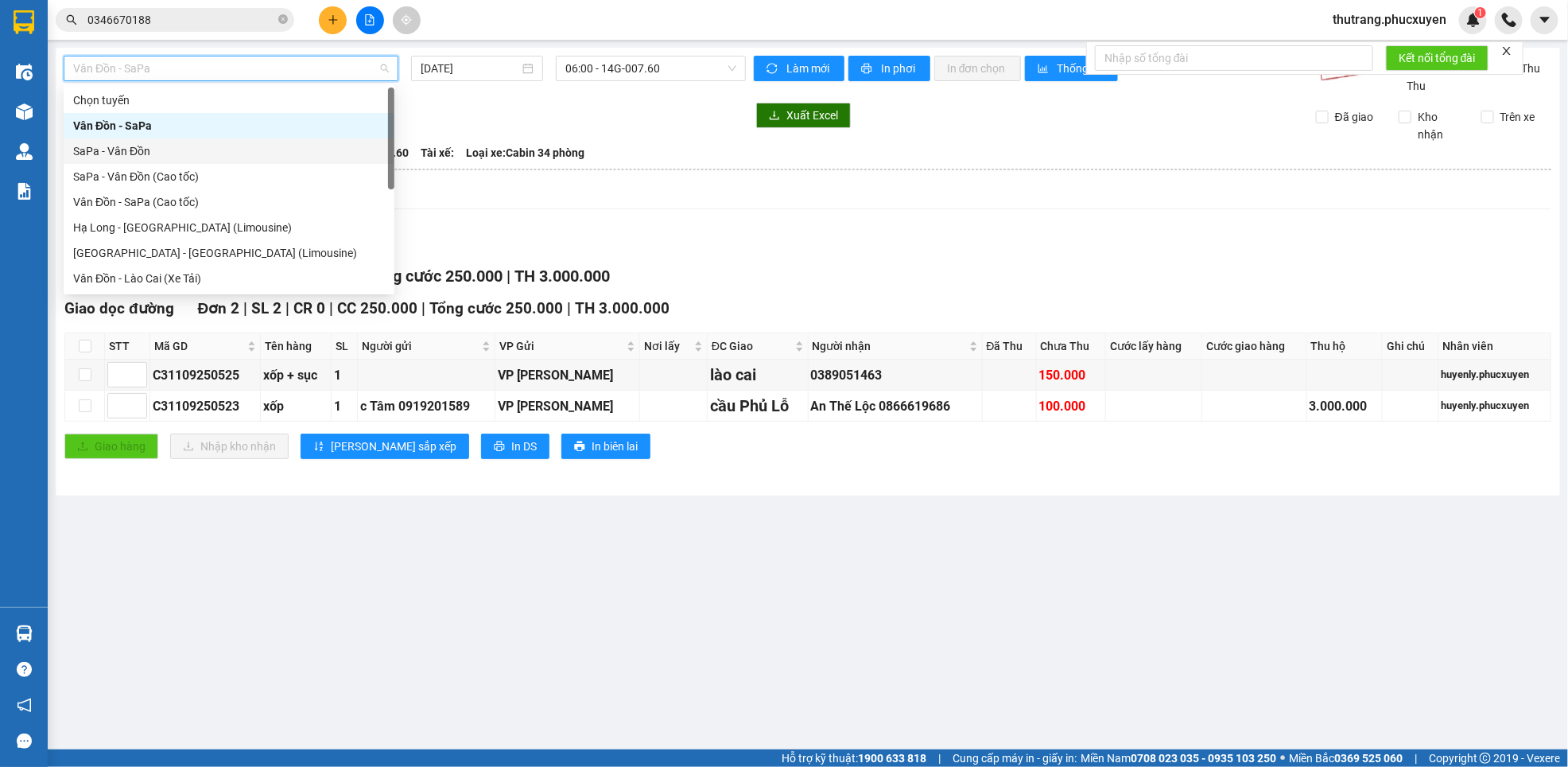
click at [137, 144] on div "SaPa - Vân Đồn" at bounding box center [229, 151] width 312 height 18
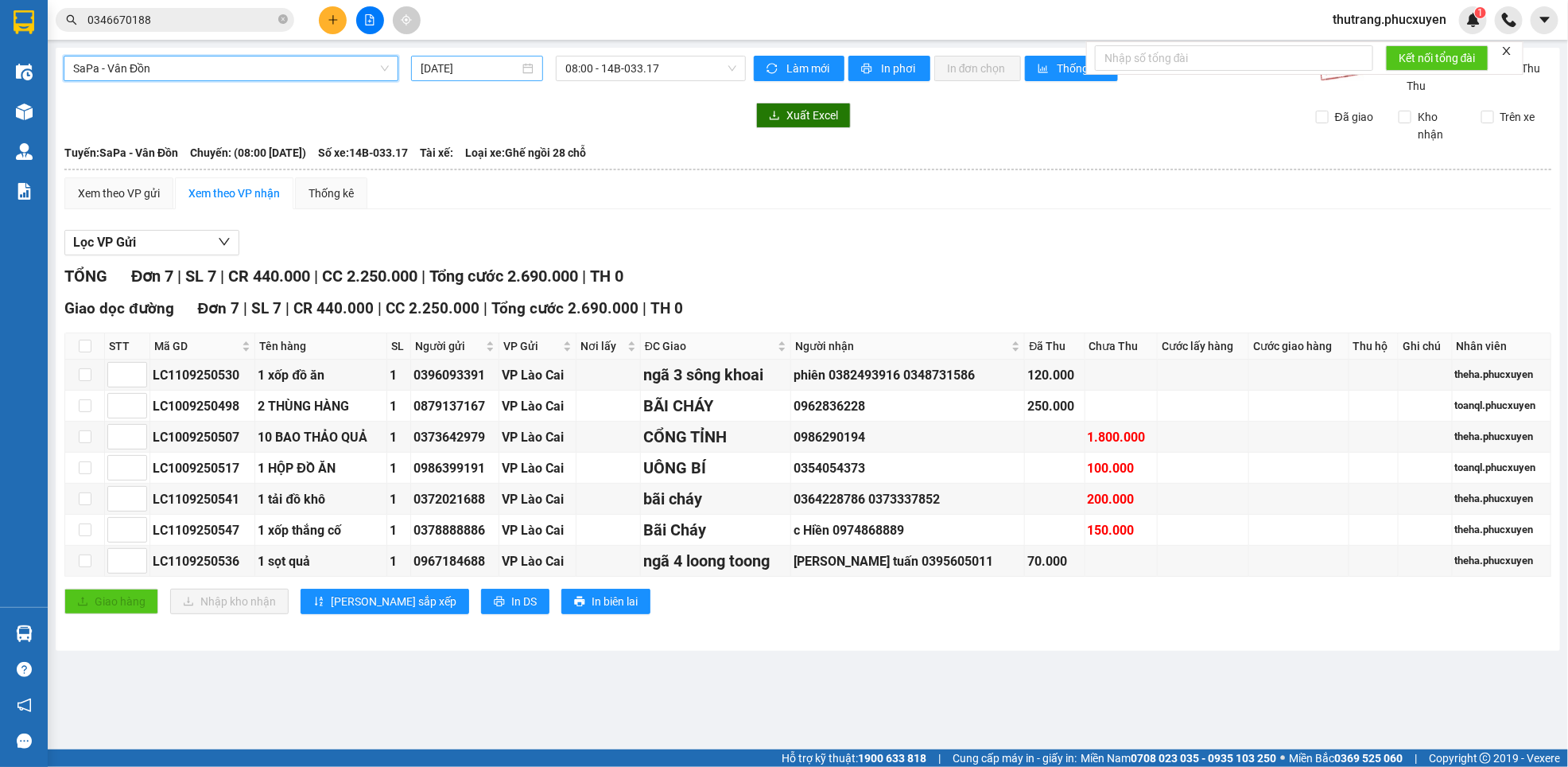
click at [520, 68] on div "[DATE]" at bounding box center [477, 68] width 113 height 18
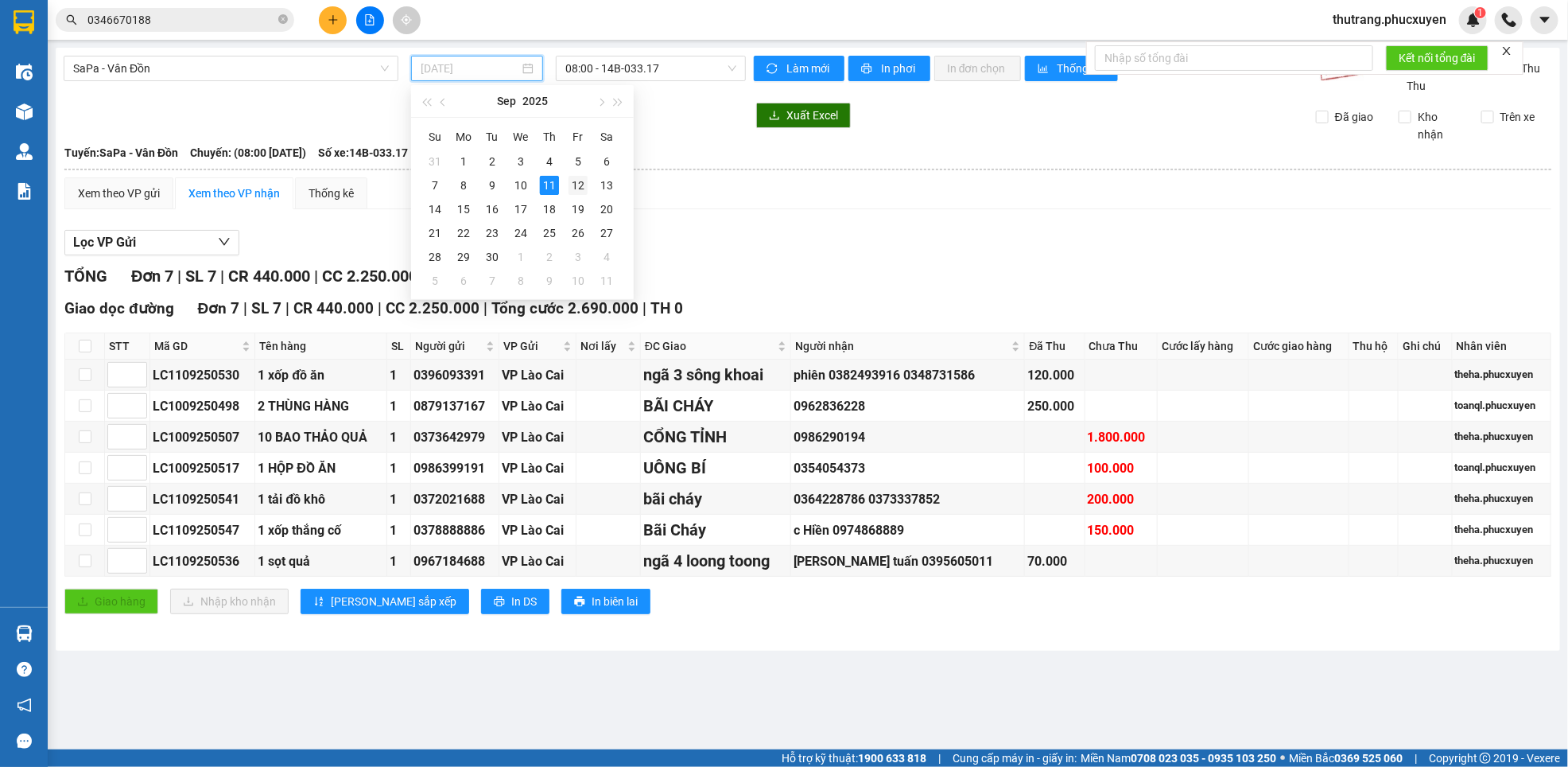
click at [576, 186] on div "12" at bounding box center [578, 186] width 19 height 19
type input "[DATE]"
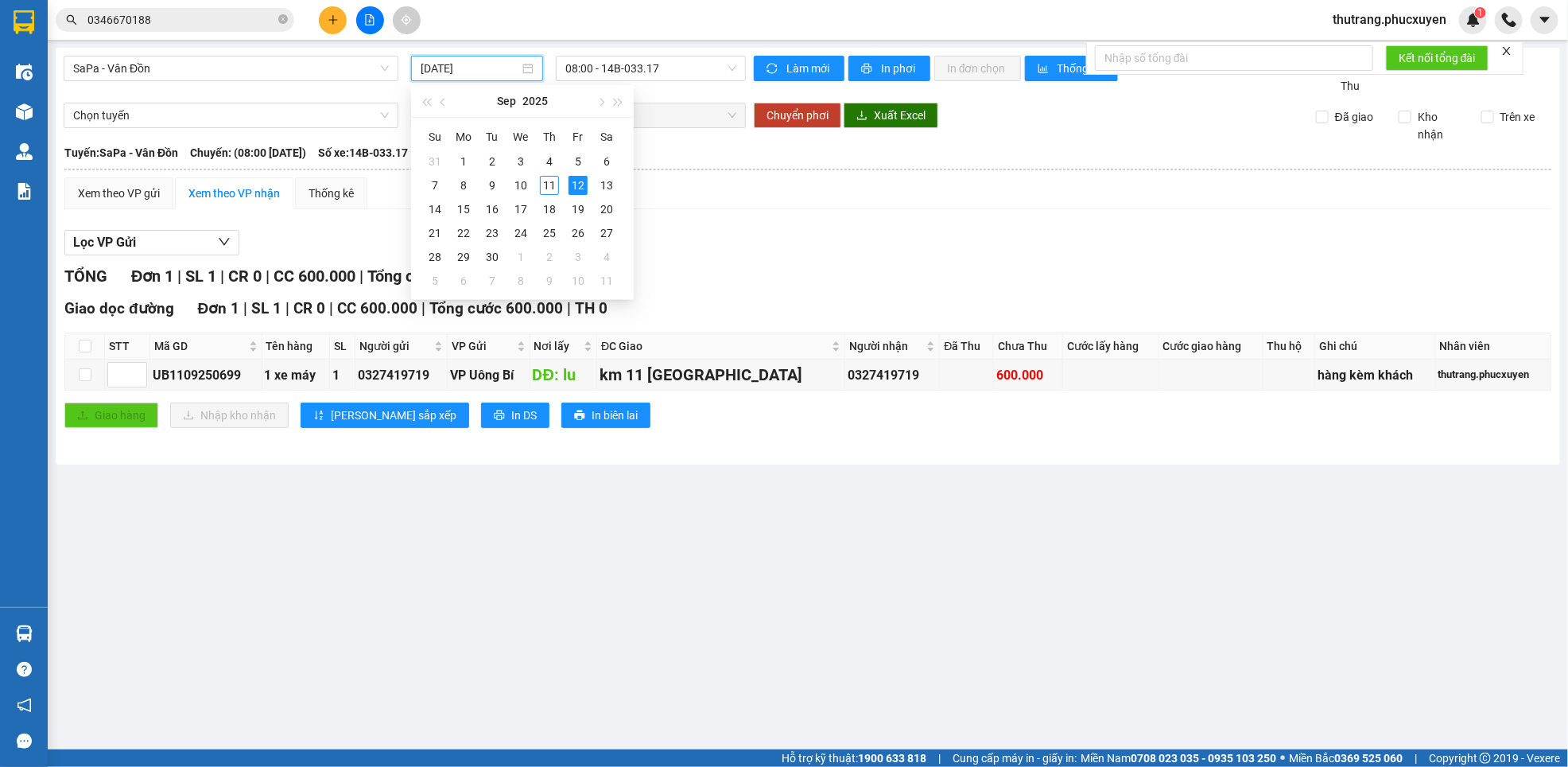
drag, startPoint x: 714, startPoint y: 286, endPoint x: 706, endPoint y: 294, distance: 11.3
click at [716, 286] on div "TỔNG Đơn 1 | SL 1 | CR 0 | CC 600.000 | Tổng cước 600.000 | TH 0" at bounding box center [808, 276] width 1487 height 24
